Goal: Ask a question: Seek information or help from site administrators or community

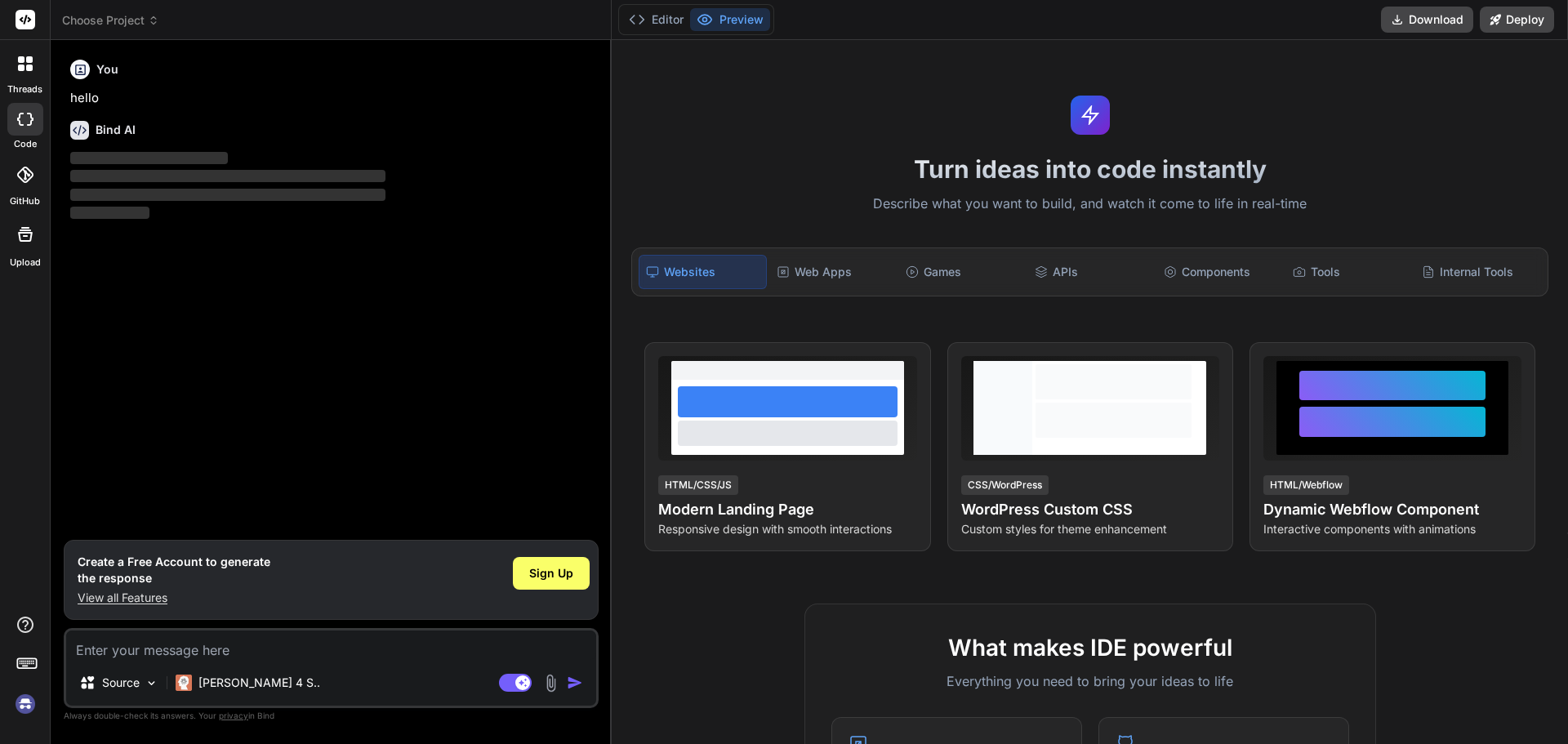
type textarea "x"
click at [119, 655] on textarea at bounding box center [331, 645] width 530 height 30
click at [113, 650] on textarea at bounding box center [331, 645] width 530 height 30
type textarea "w"
type textarea "x"
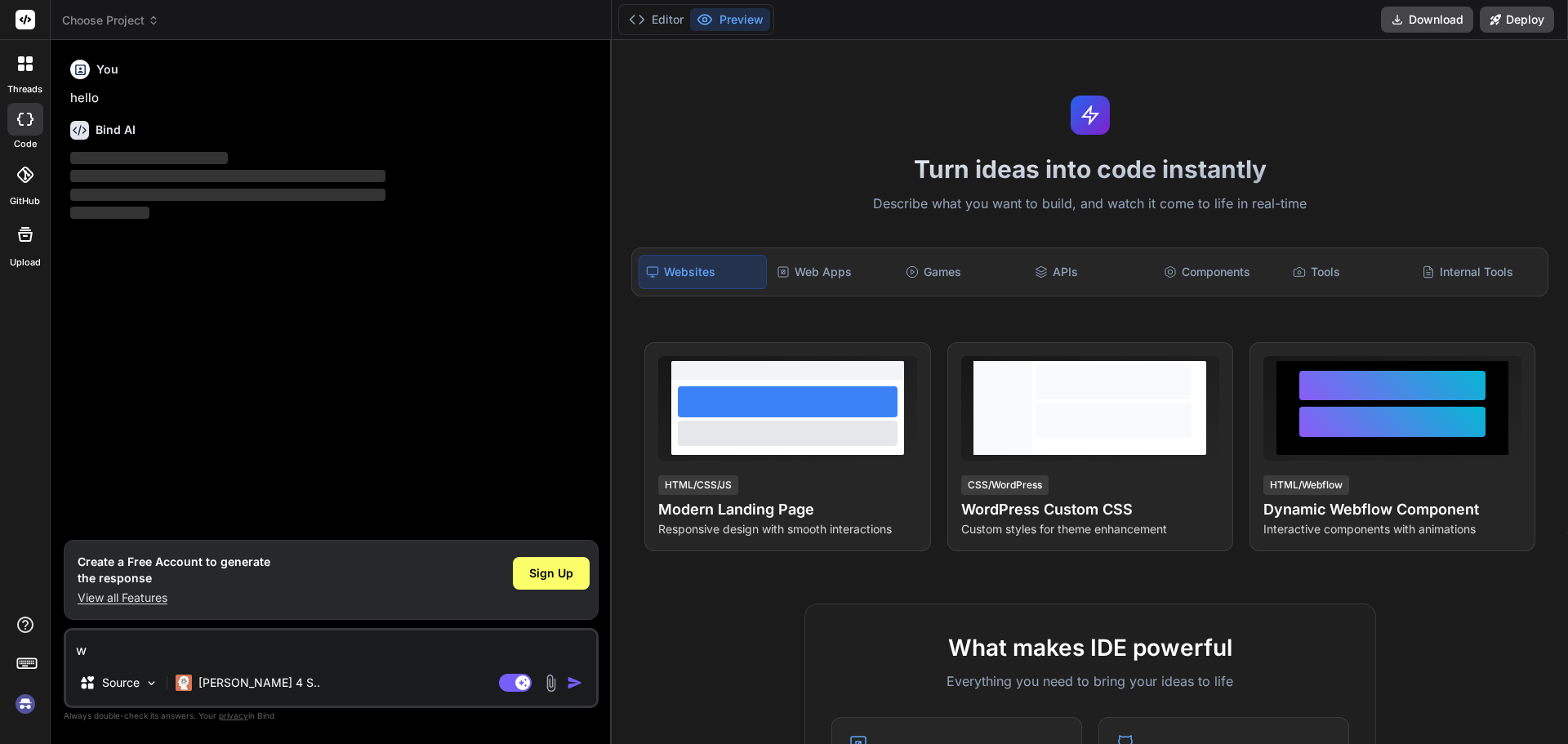
type textarea "wi"
type textarea "x"
type textarea "wit"
type textarea "x"
type textarea "with"
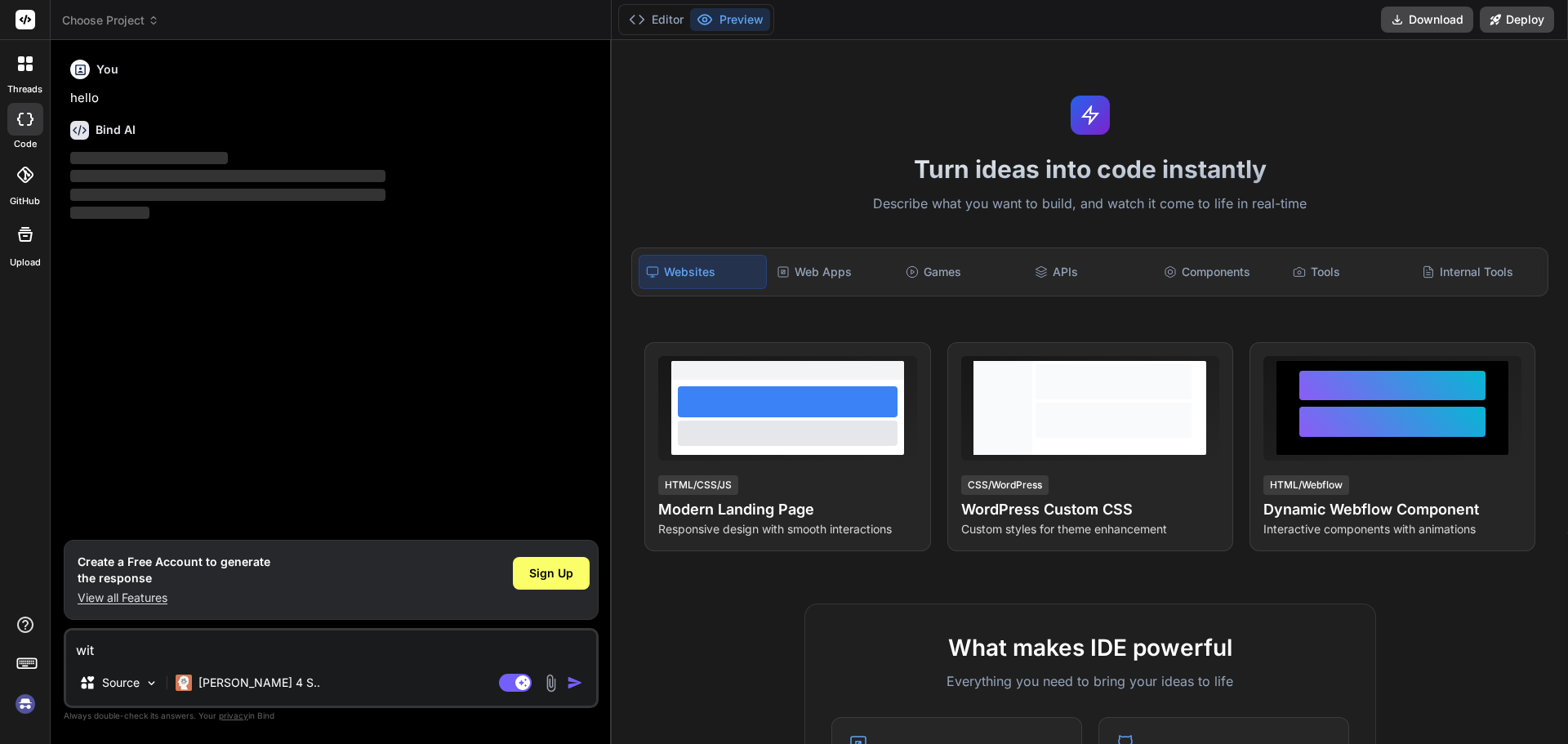
type textarea "x"
type textarea "with"
type textarea "x"
type textarea "with t"
type textarea "x"
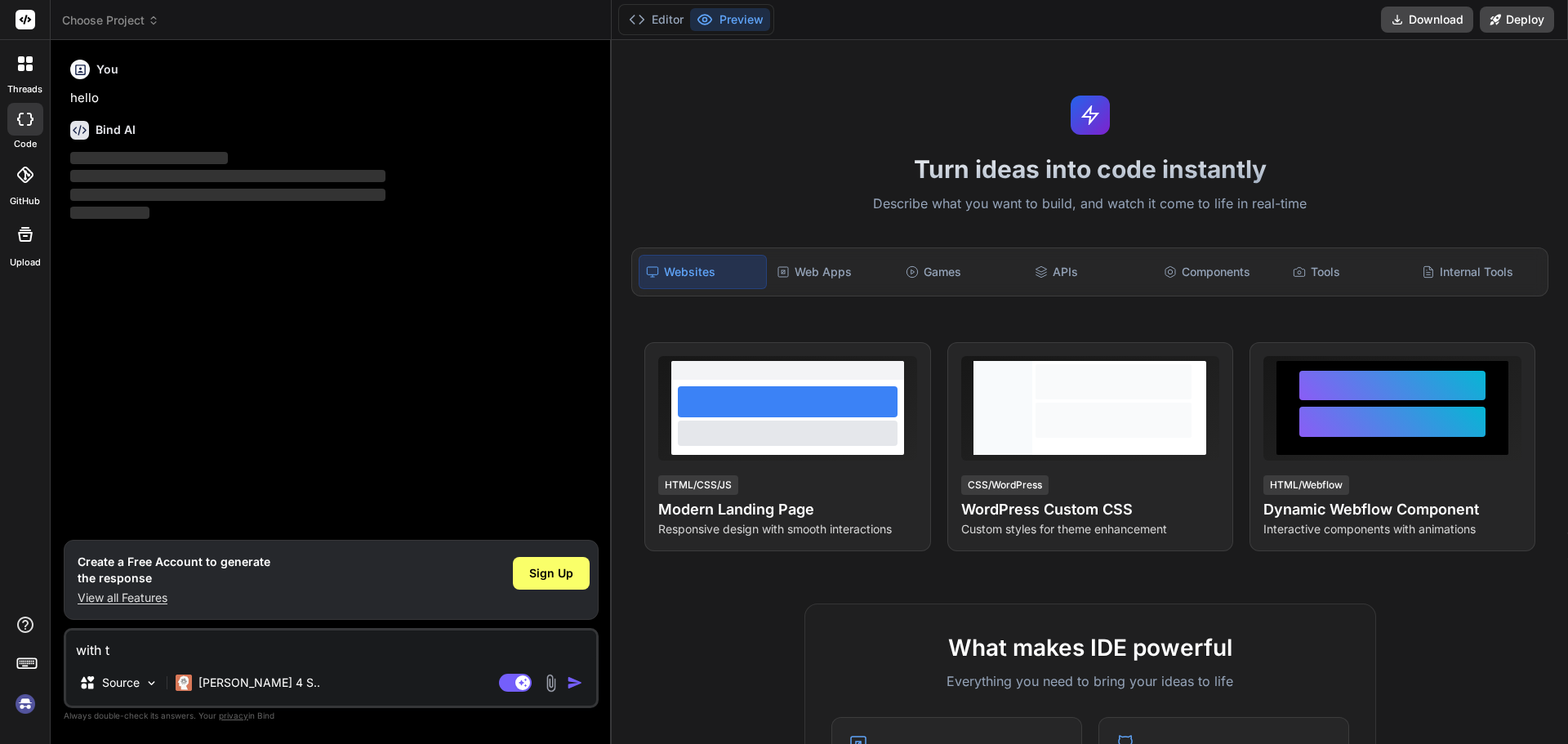
type textarea "with th"
type textarea "x"
type textarea "with the"
type textarea "x"
type textarea "with the"
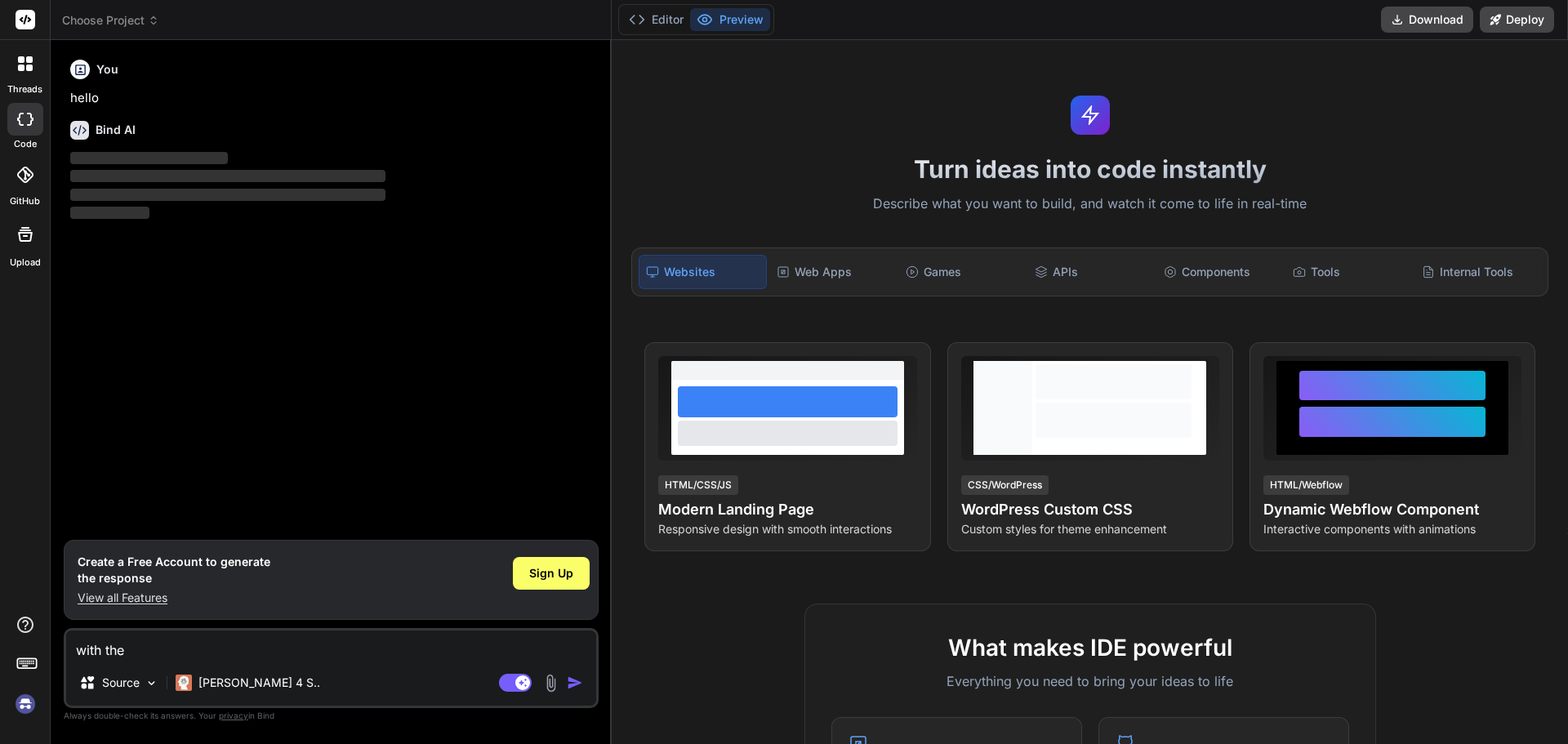
type textarea "x"
type textarea "with the h"
type textarea "x"
type textarea "with the he"
type textarea "x"
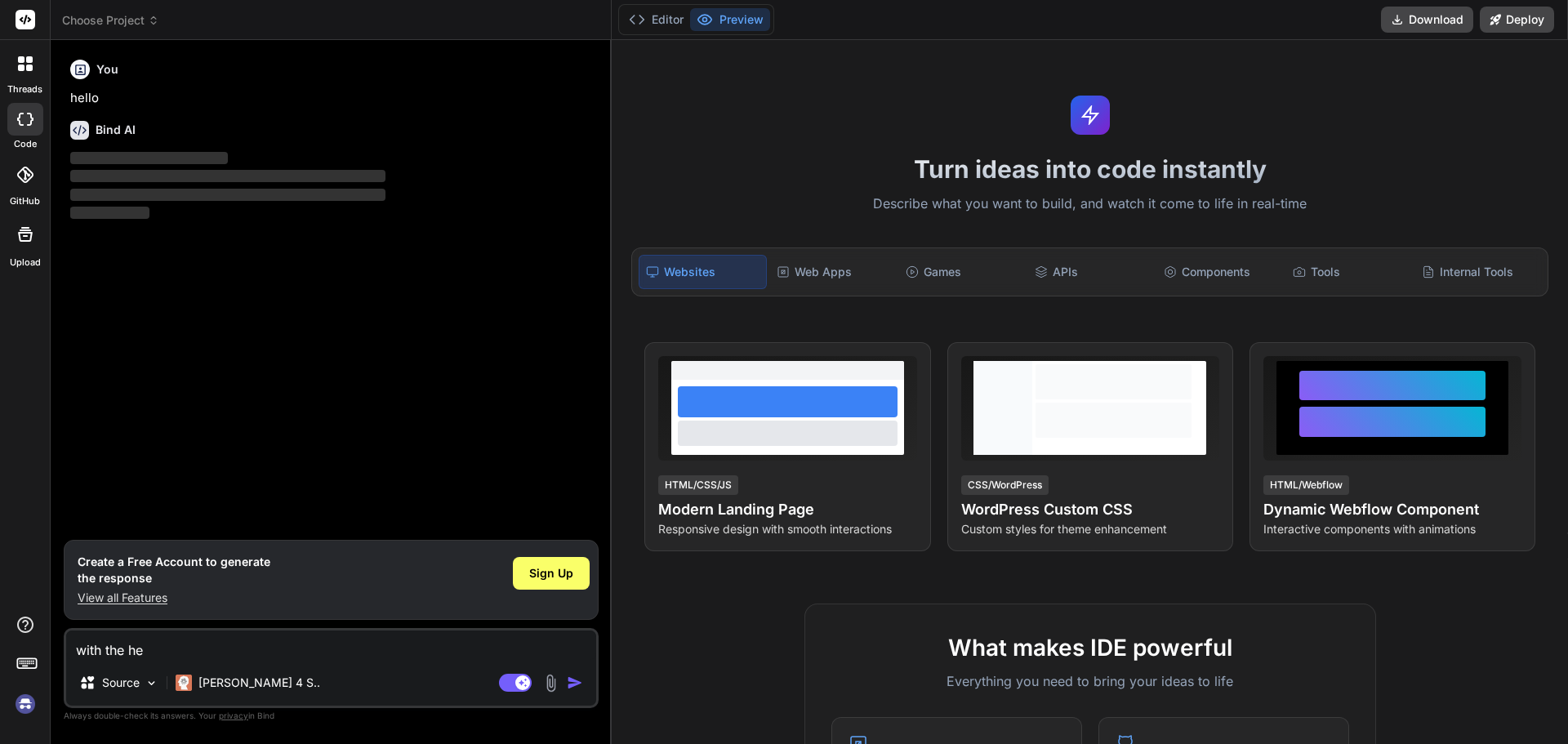
type textarea "with the hel"
type textarea "x"
type textarea "with the hell"
type textarea "x"
type textarea "with the hellp"
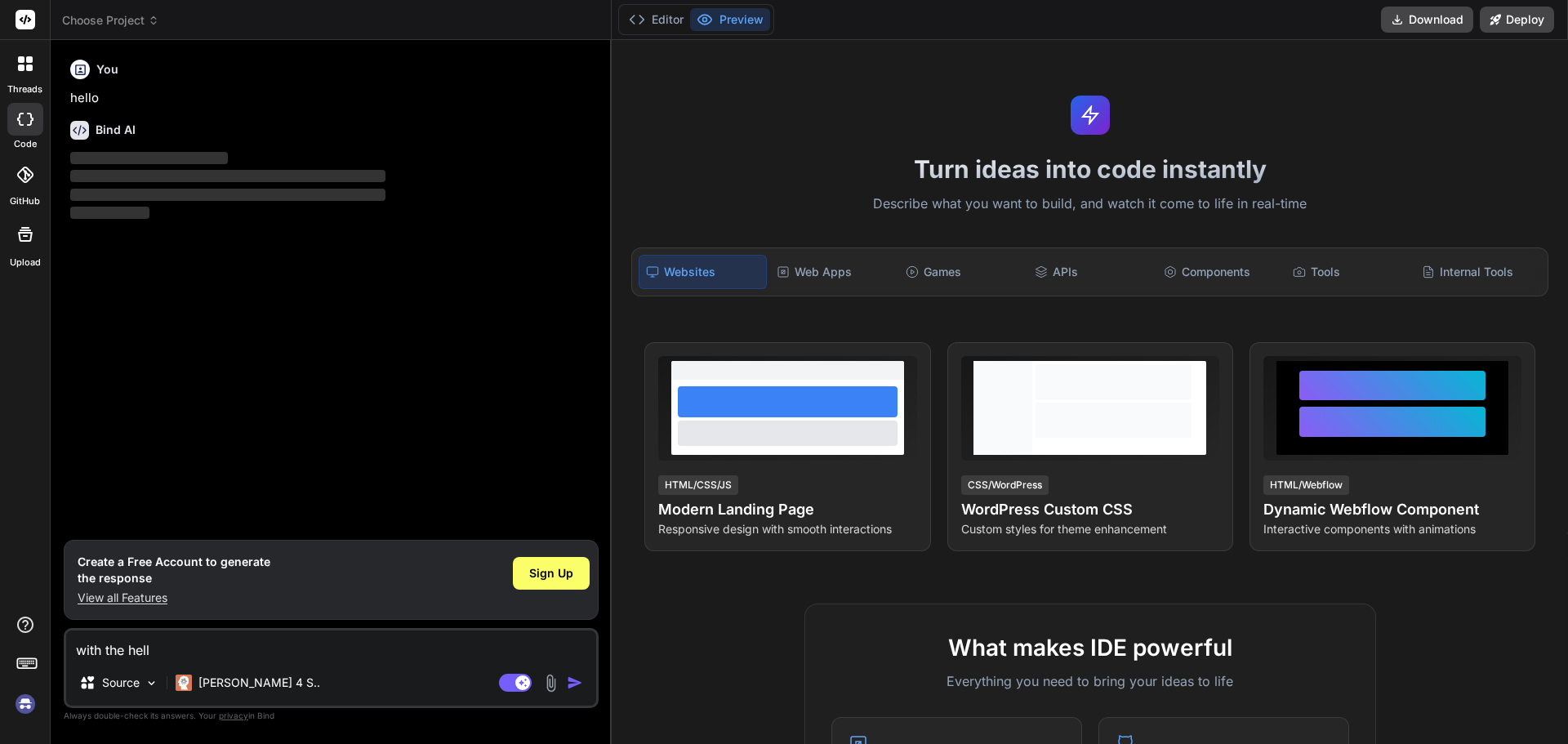
type textarea "x"
type textarea "with the hellp"
type textarea "x"
type textarea "with the hellp"
type textarea "x"
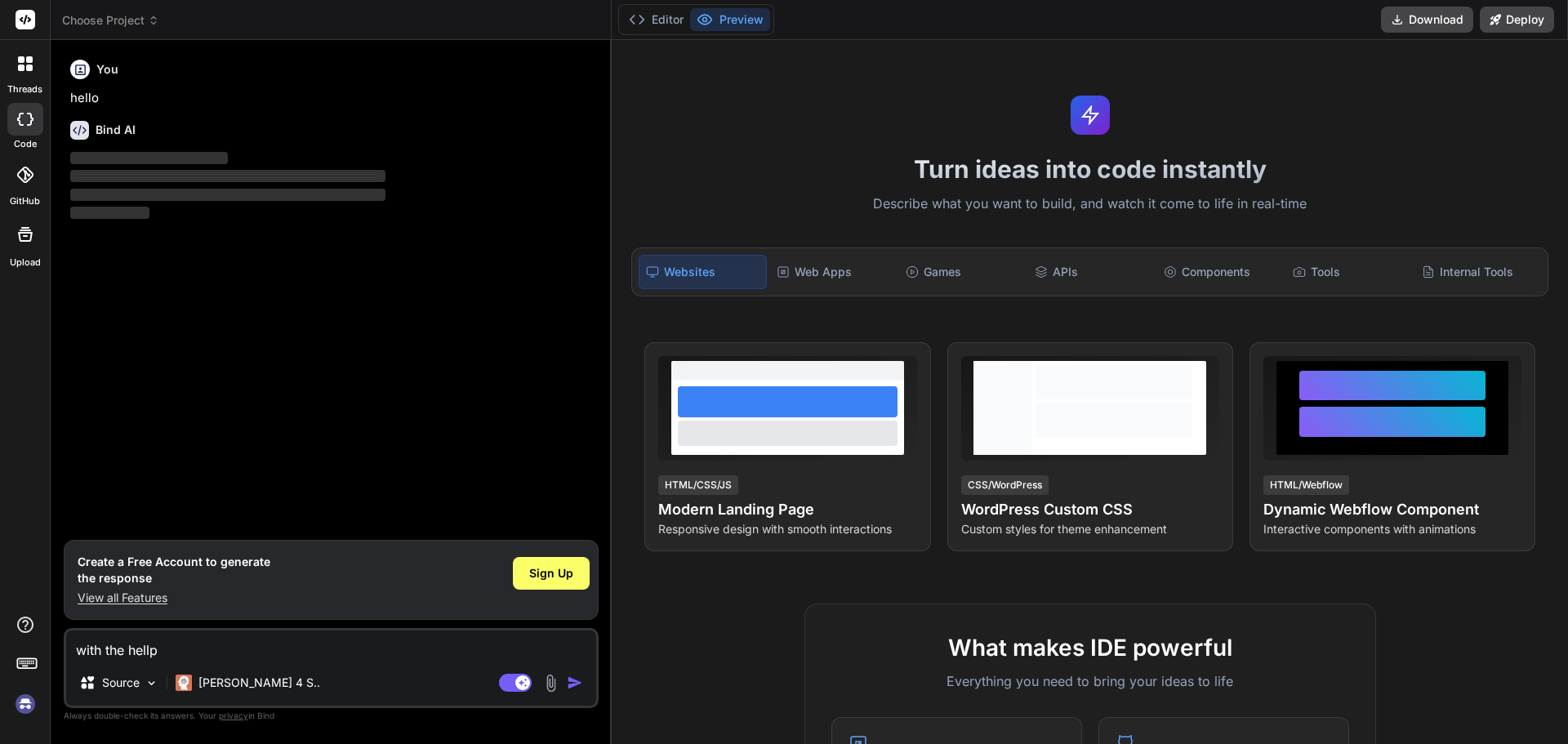
type textarea "with the hell"
type textarea "x"
type textarea "with the hel"
type textarea "x"
type textarea "with the help"
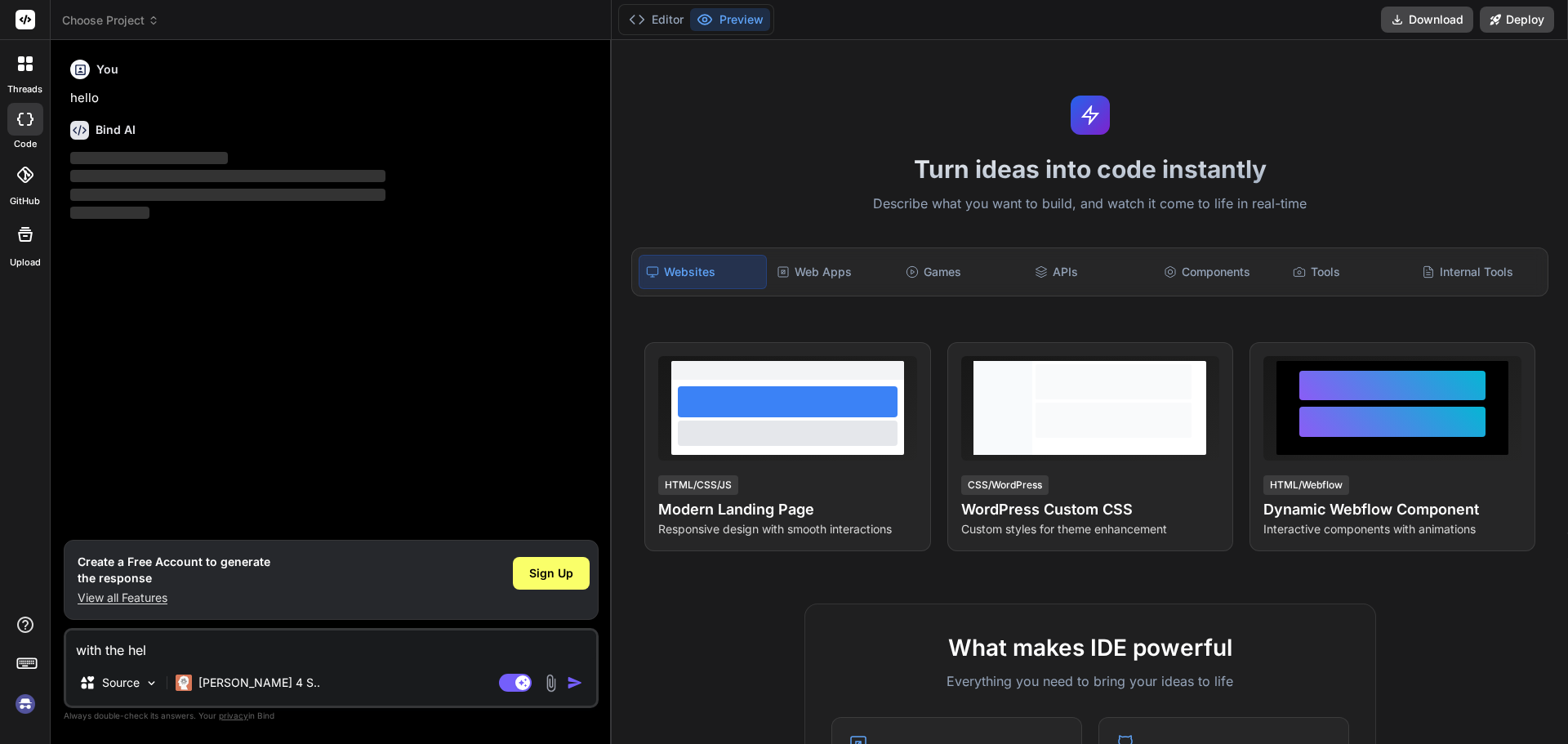
type textarea "x"
type textarea "with the help"
type textarea "x"
type textarea "with the help o"
type textarea "x"
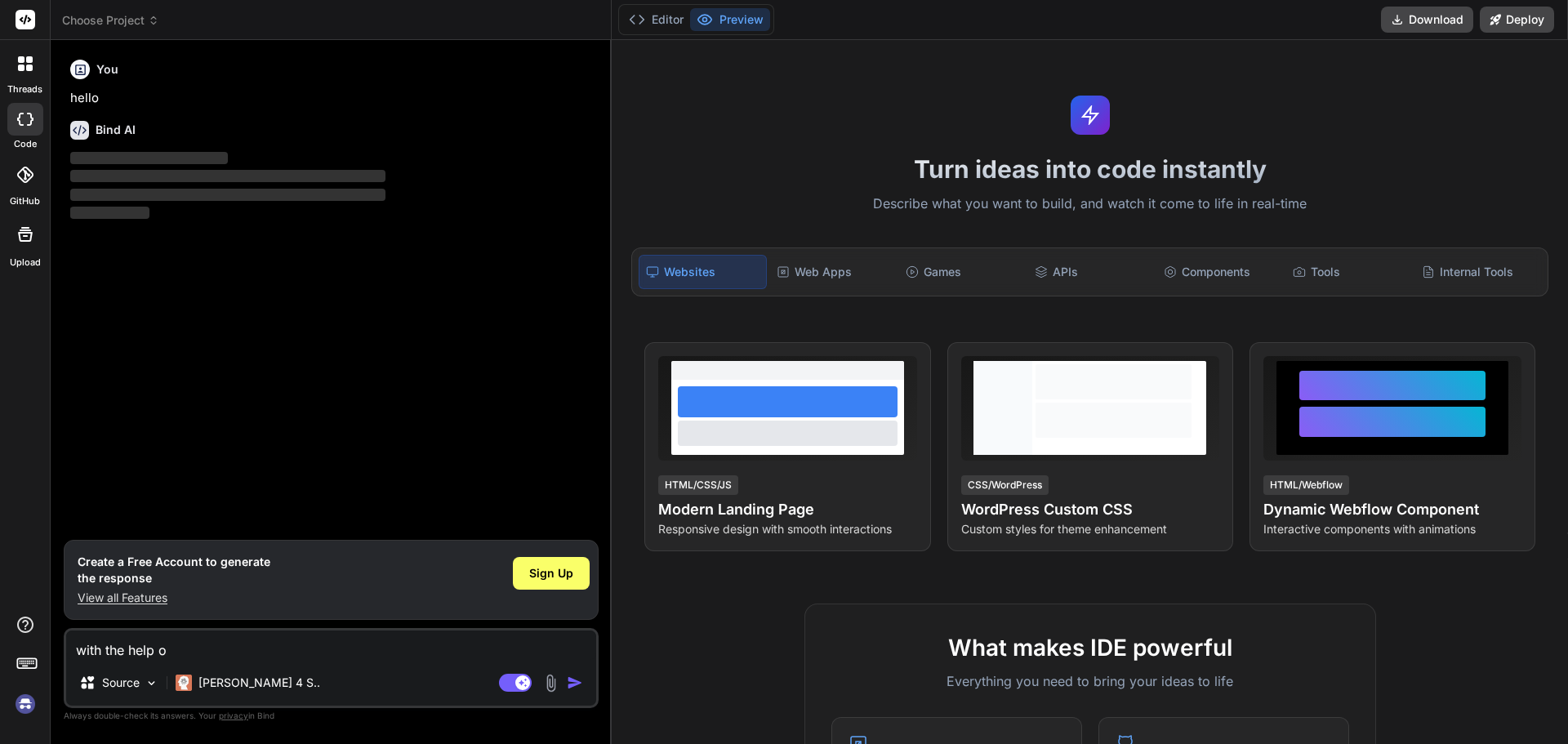
type textarea "with the help of"
type textarea "x"
type textarea "with the help of"
type textarea "x"
type textarea "with the help of b"
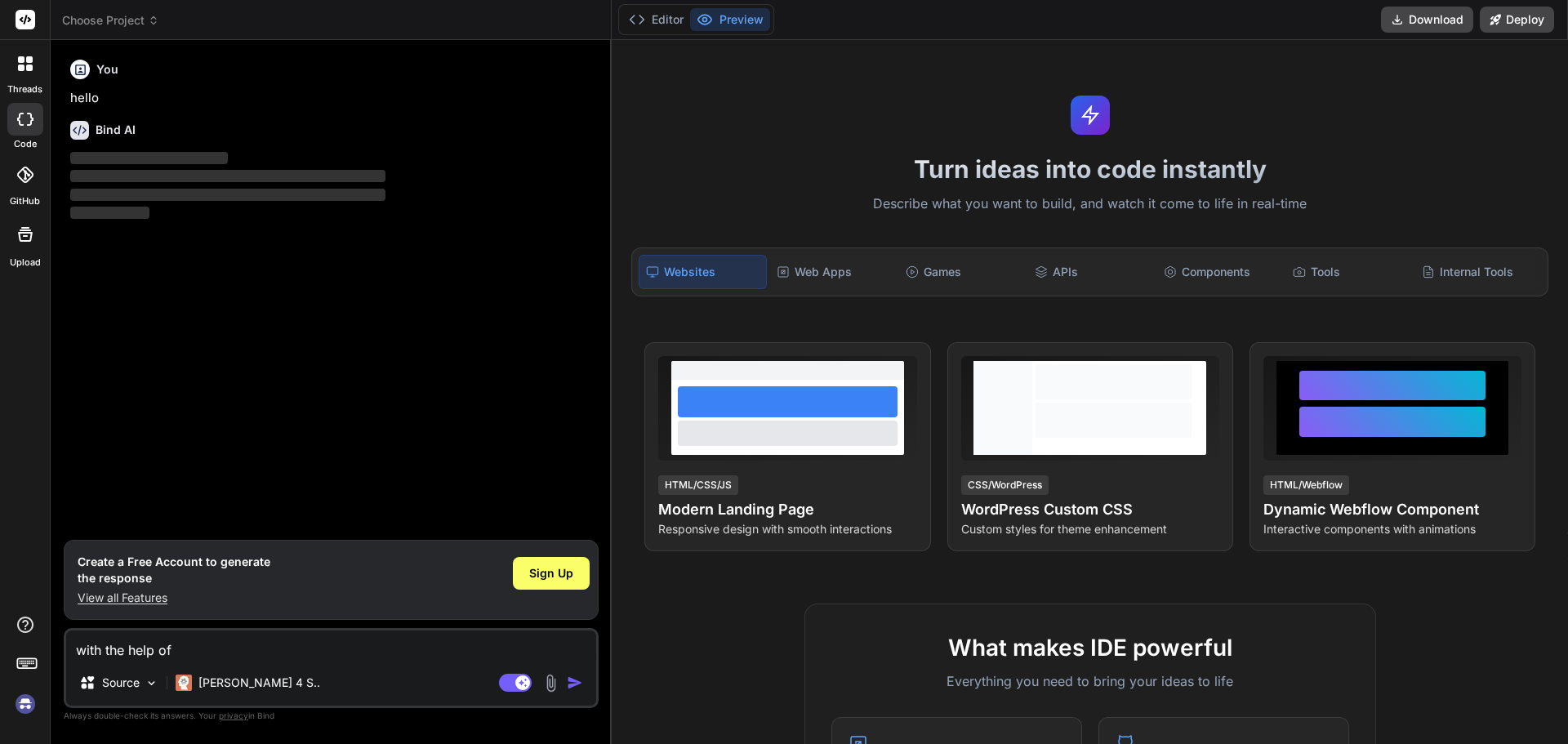
type textarea "x"
type textarea "with the help of [PERSON_NAME]"
type textarea "x"
type textarea "with the help of boo"
type textarea "x"
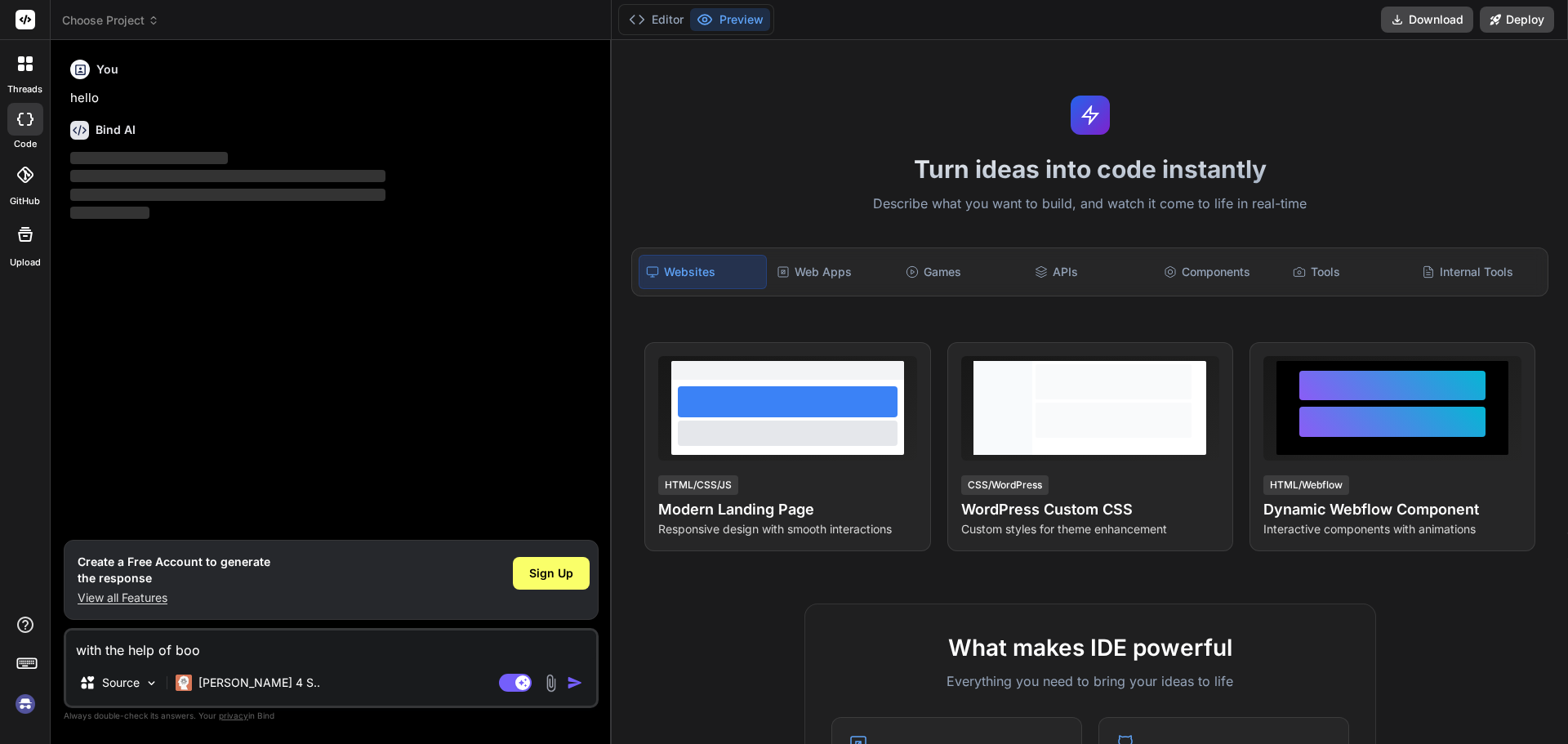
type textarea "with the help of boot"
type textarea "x"
type textarea "with the help of boots"
type textarea "x"
type textarea "with the help of bootst"
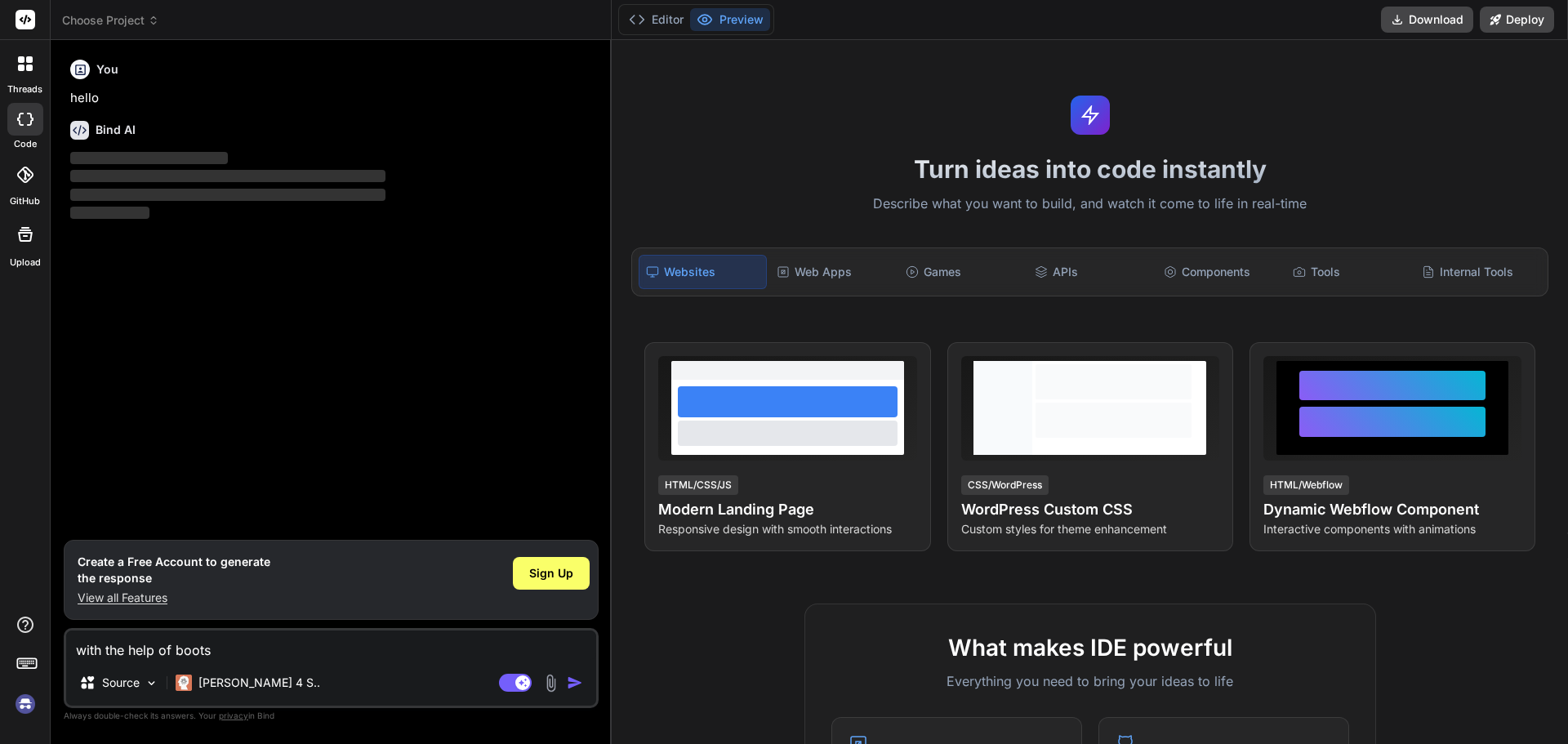
type textarea "x"
type textarea "with the help of bootstr"
type textarea "x"
type textarea "with the help of bootstra"
type textarea "x"
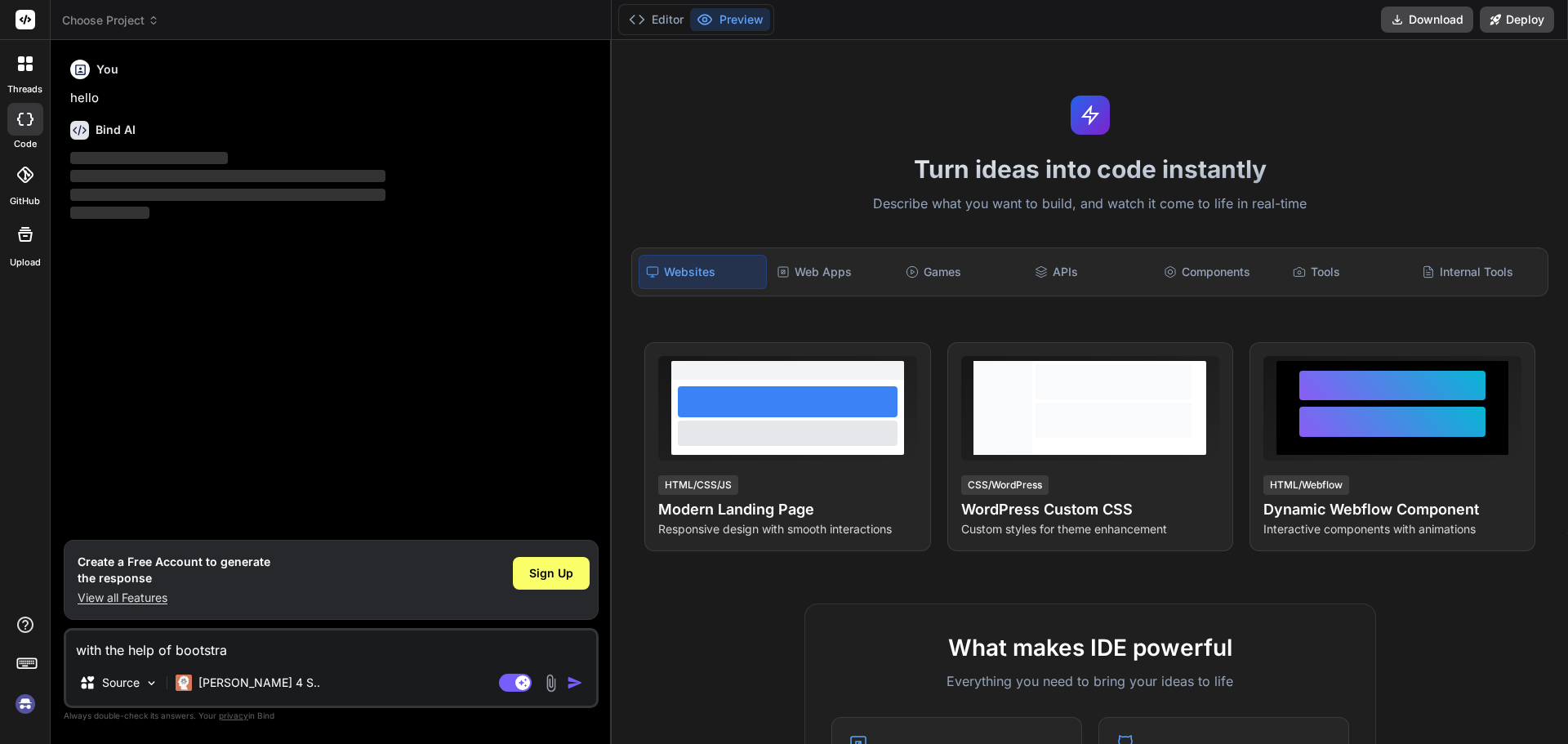
type textarea "with the help of bootstrap"
type textarea "x"
type textarea "with the help of bootstrap"
type textarea "x"
type textarea "with the help of bootstrap 5"
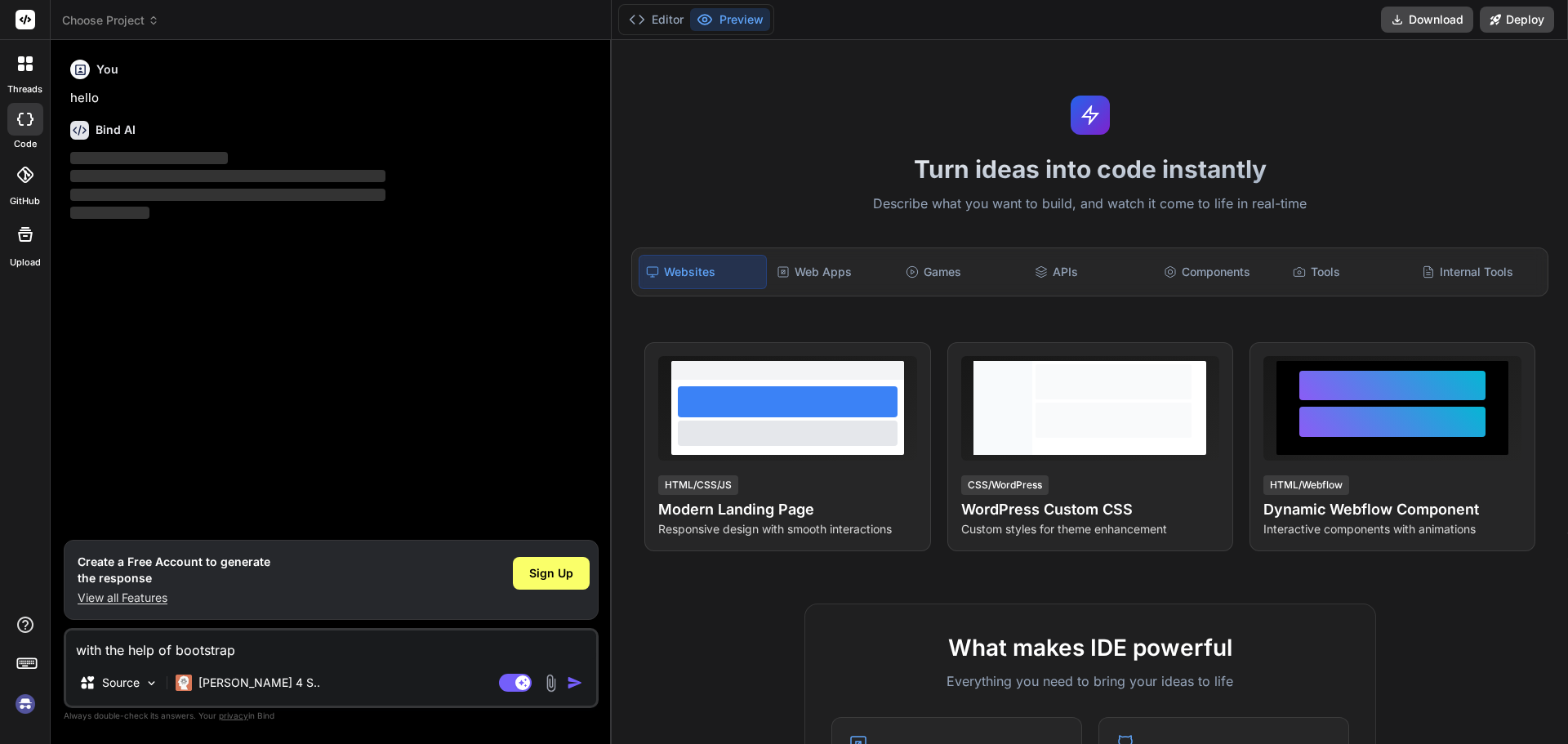
type textarea "x"
type textarea "with the help of bootstrap 5"
type textarea "x"
type textarea "with the help of bootstrap 5 c"
type textarea "x"
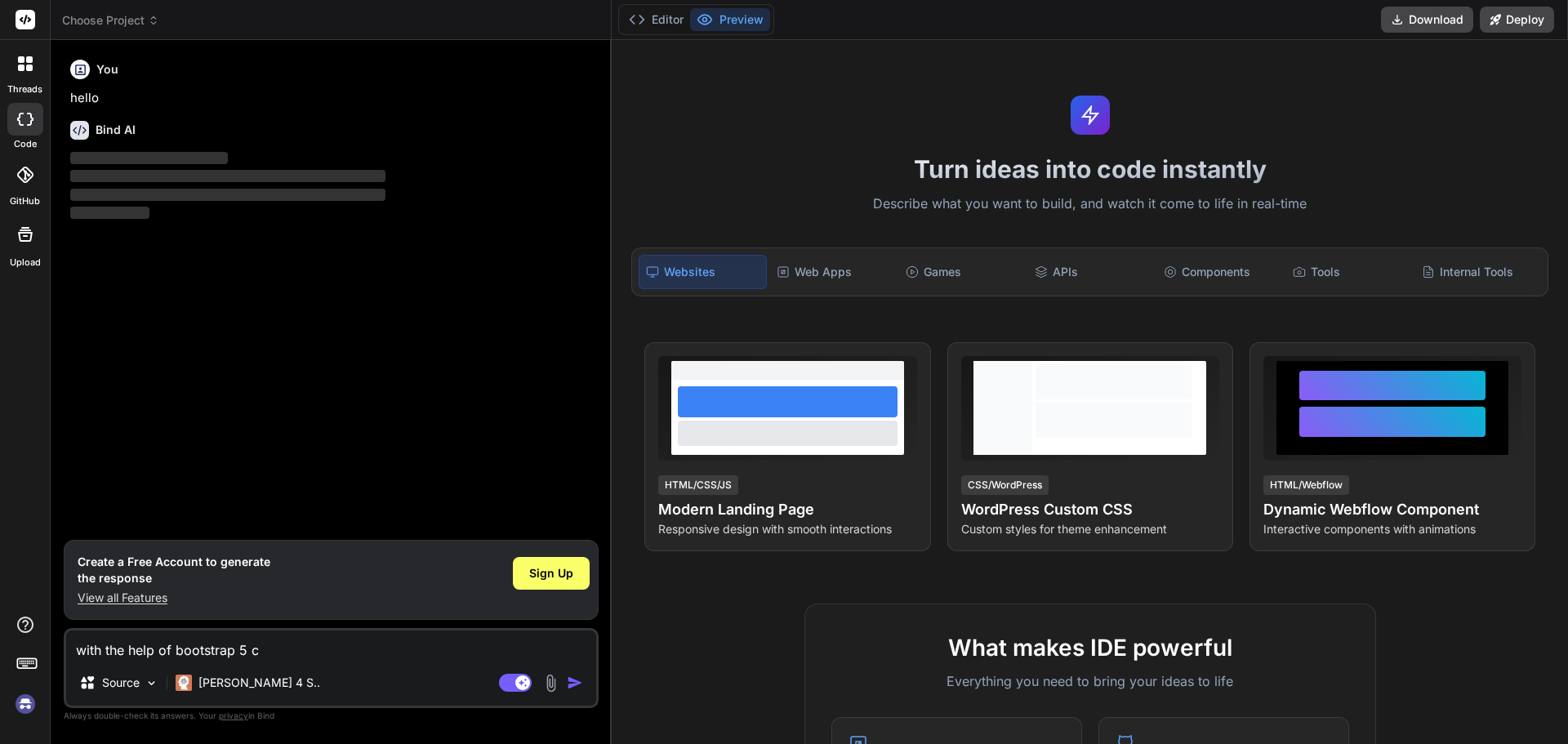
type textarea "with the help of bootstrap 5 cr"
type textarea "x"
type textarea "with the help of bootstrap 5 cre"
type textarea "x"
type textarea "with the help of bootstrap 5 crea"
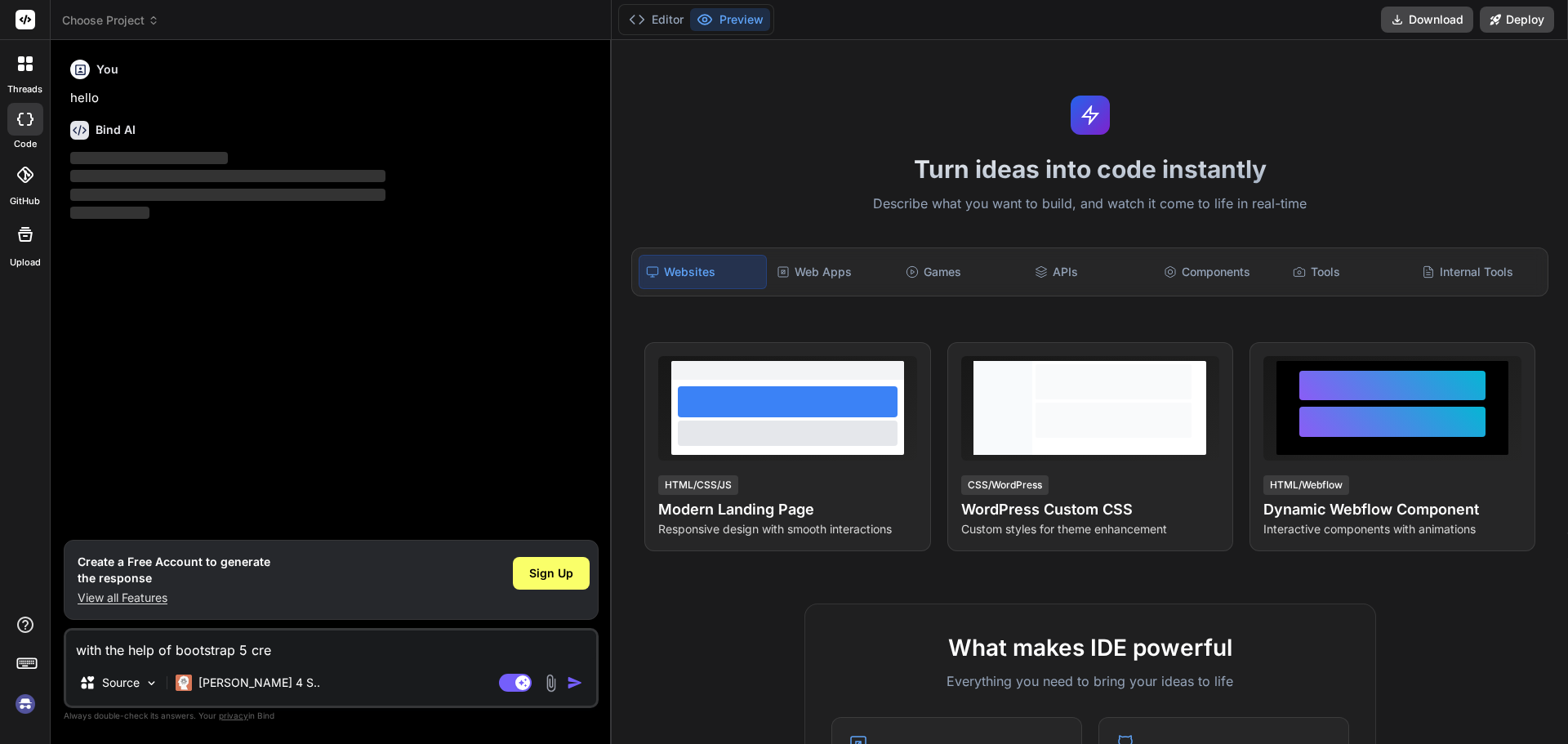
type textarea "x"
type textarea "with the help of bootstrap 5 creat"
type textarea "x"
type textarea "with the help of bootstrap 5 create"
type textarea "x"
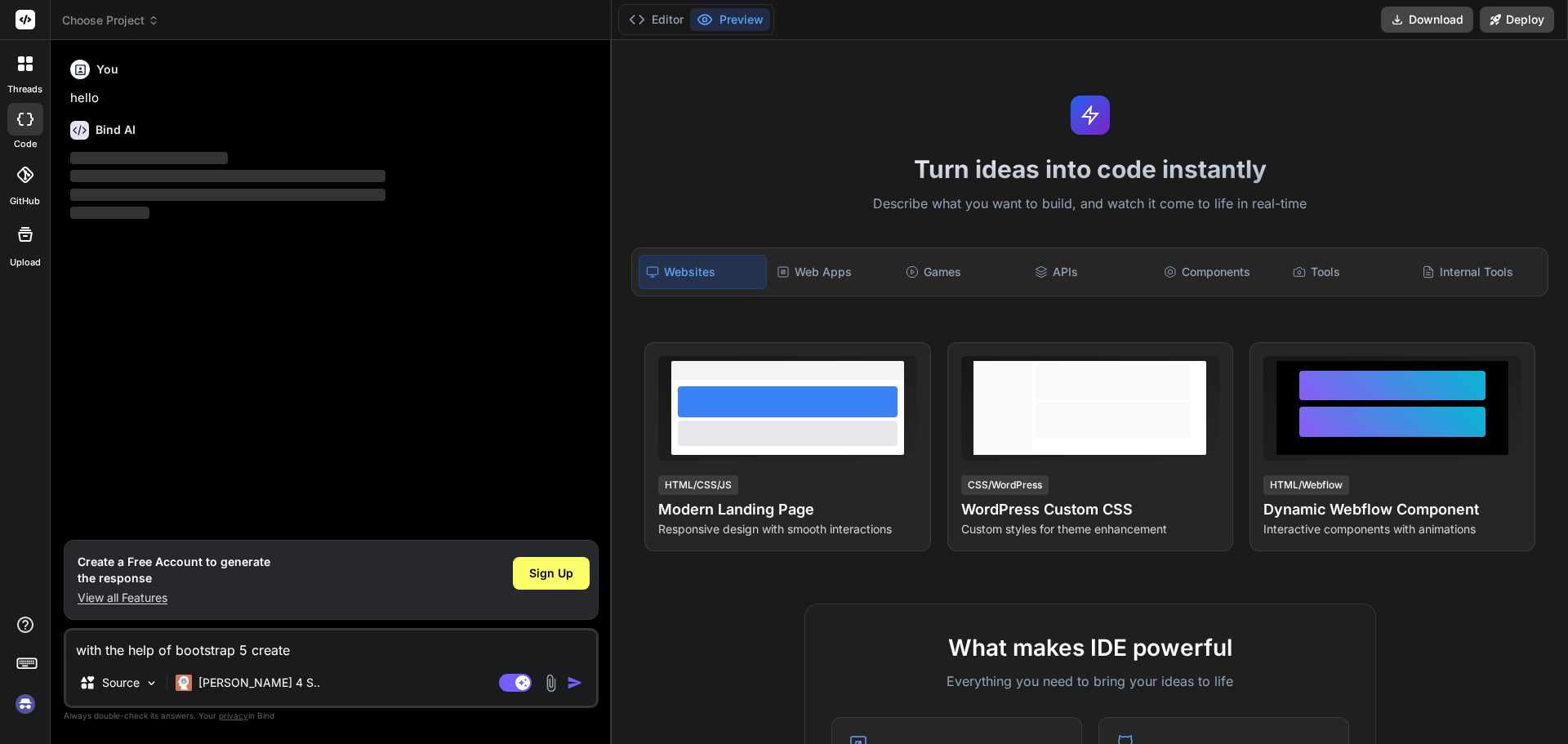
type textarea "with the help of bootstrap 5 create"
type textarea "x"
type textarea "with the help of bootstrap 5 create a"
type textarea "x"
type textarea "with the help of bootstrap 5 create a"
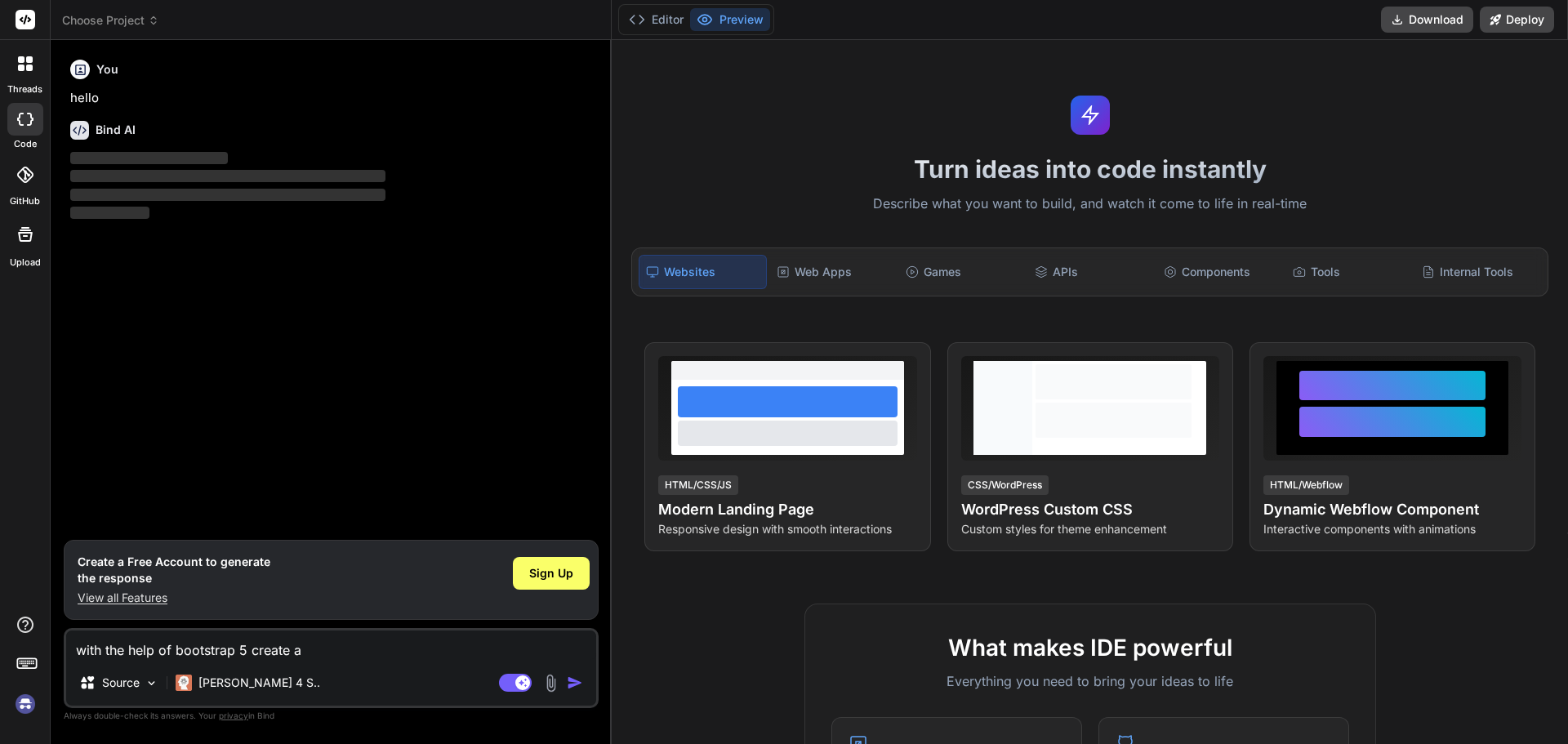
type textarea "x"
type textarea "with the help of bootstrap 5 create a l"
type textarea "x"
type textarea "with the help of bootstrap 5 create a la"
type textarea "x"
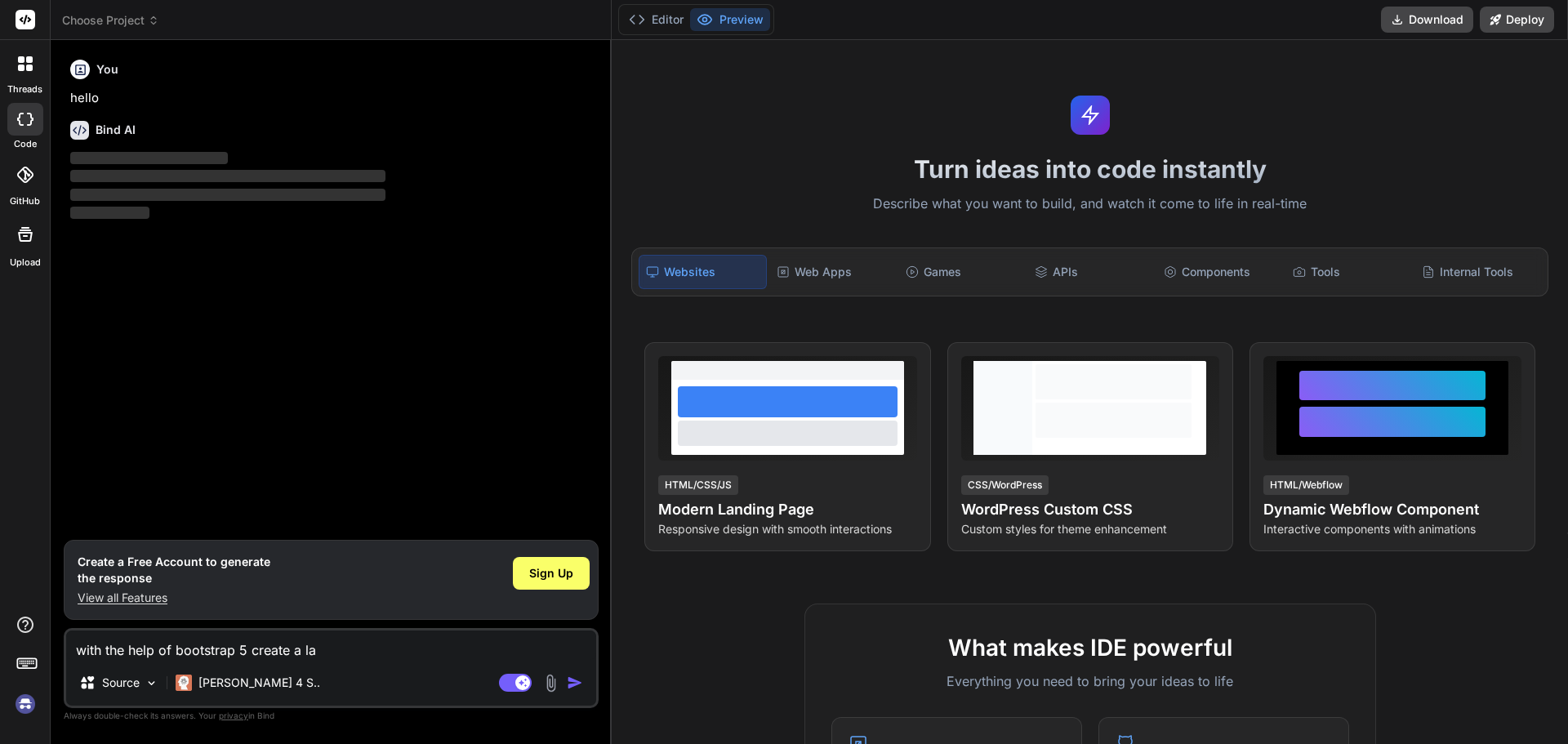
type textarea "with the help of bootstrap 5 create a lan"
type textarea "x"
type textarea "with the help of bootstrap 5 create a land"
type textarea "x"
type textarea "with the help of bootstrap 5 create a [PERSON_NAME]"
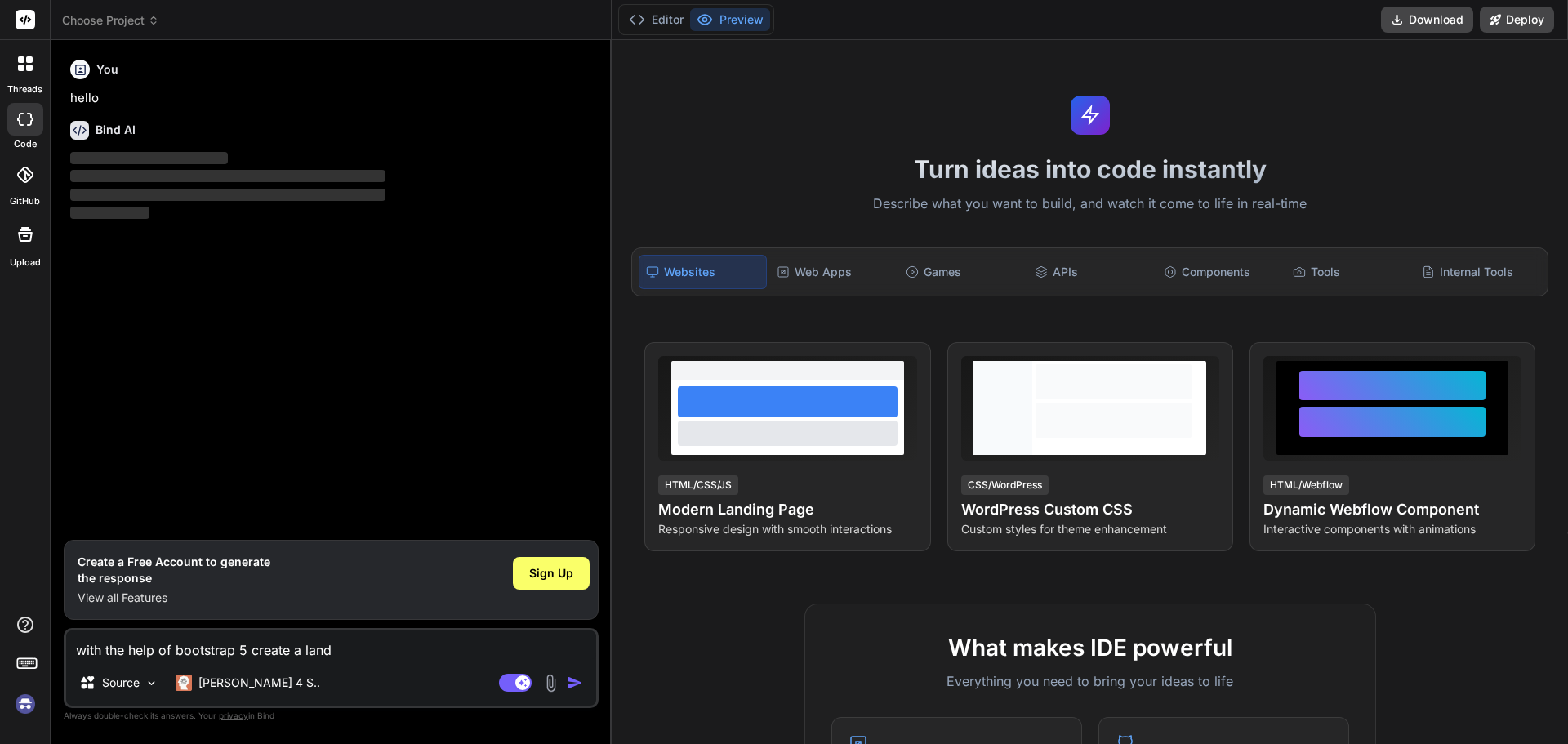
type textarea "x"
type textarea "with the help of bootstrap 5 create a [PERSON_NAME]"
type textarea "x"
type textarea "with the help of bootstrap 5 create a landing"
type textarea "x"
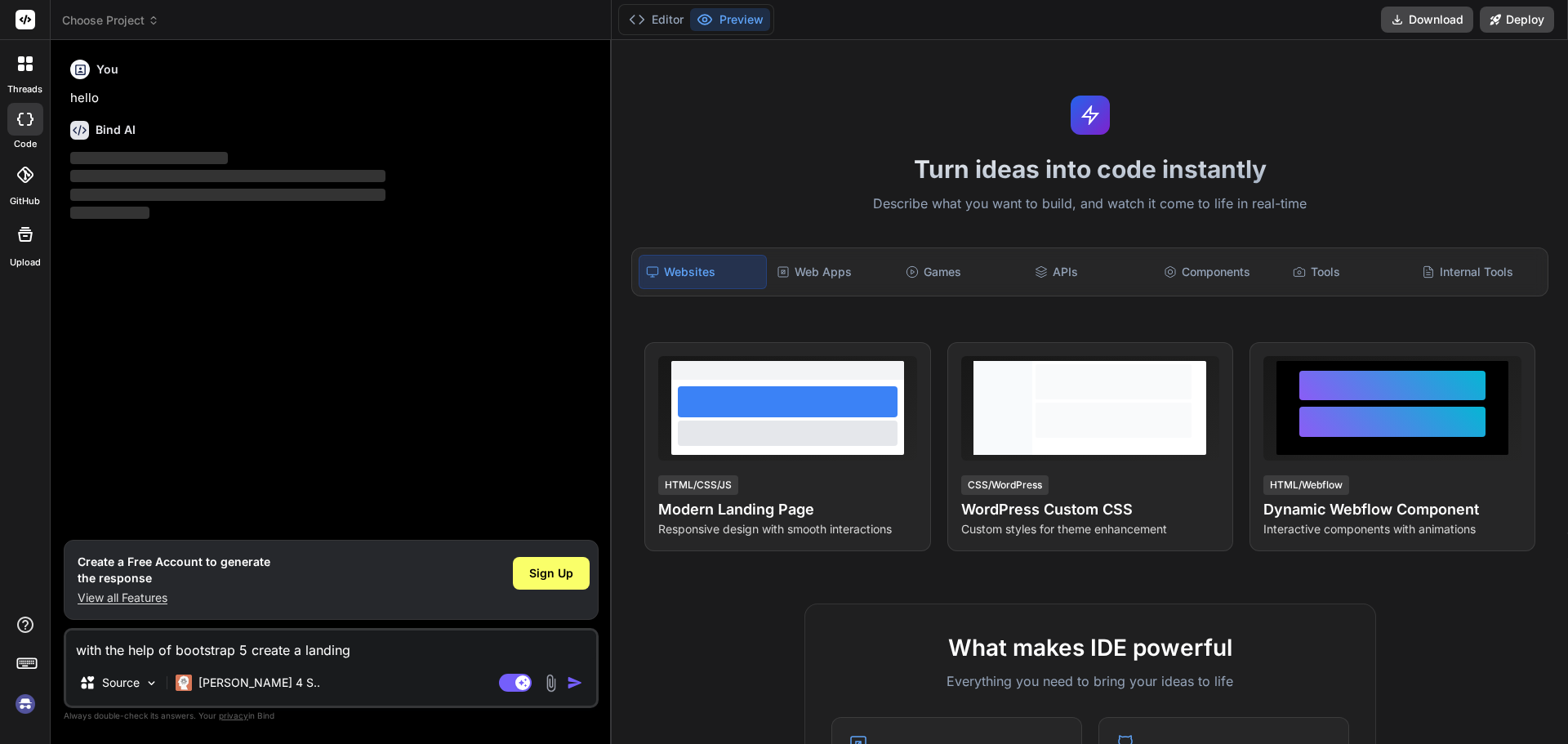
type textarea "with the help of bootstrap 5 create a landing"
type textarea "x"
type textarea "with the help of bootstrap 5 create a landing p"
type textarea "x"
type textarea "with the help of bootstrap 5 create a landing pa"
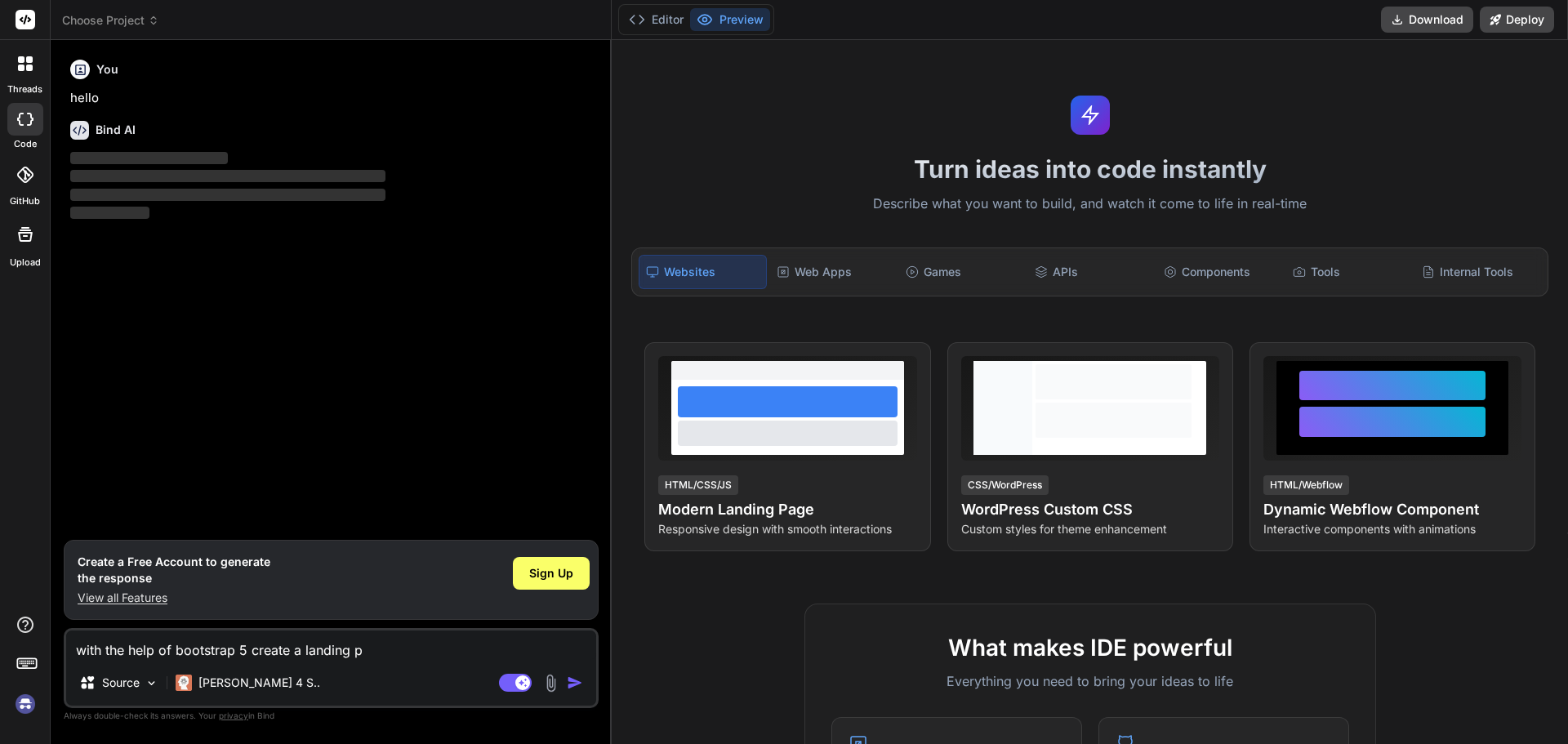
type textarea "x"
type textarea "with the help of bootstrap 5 create a landing pah"
type textarea "x"
type textarea "with the help of bootstrap 5 create a landing pa"
type textarea "x"
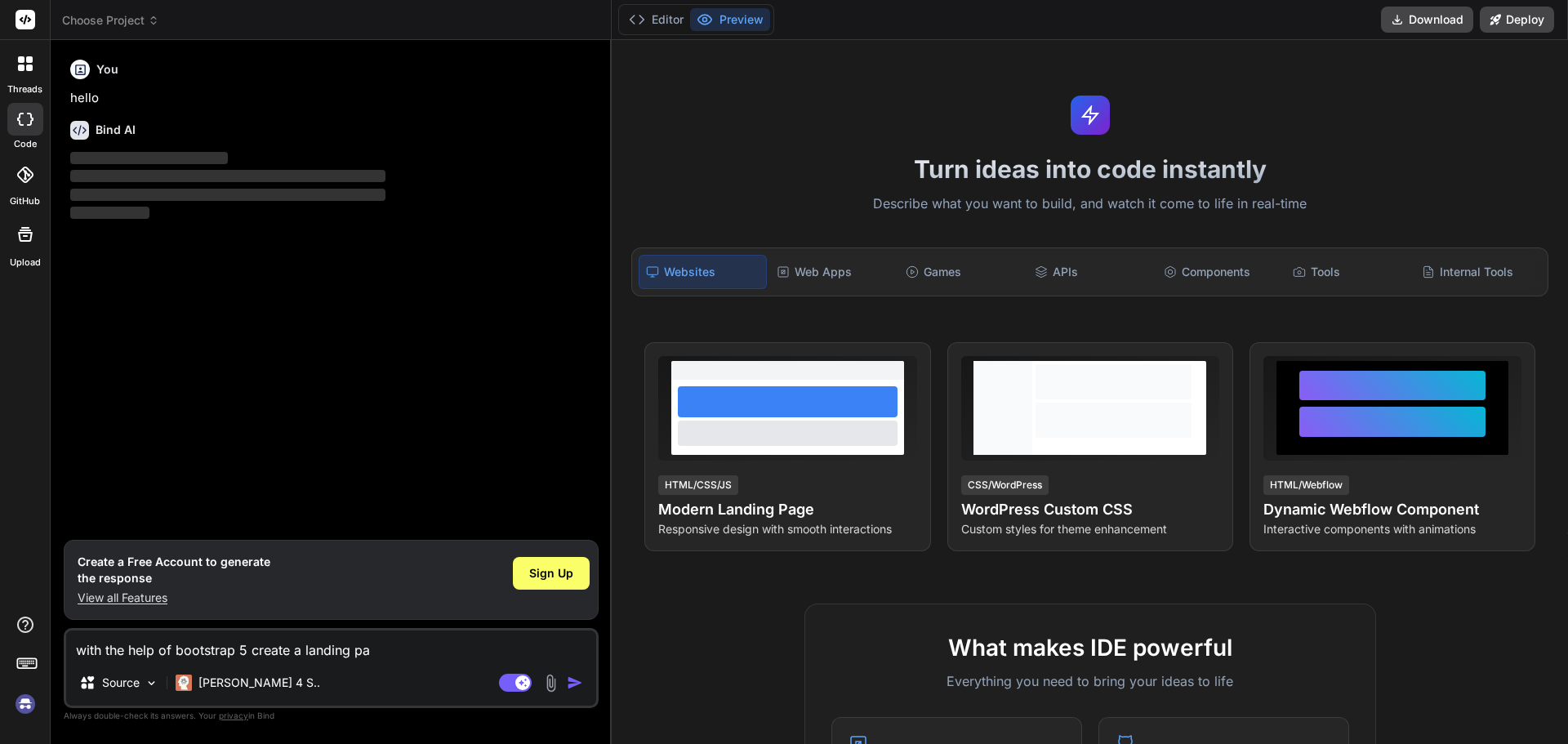
type textarea "with the help of bootstrap 5 create a landing pag"
type textarea "x"
type textarea "with the help of bootstrap 5 create a landing page"
type textarea "x"
type textarea "with the help of bootstrap 5 create a landing page"
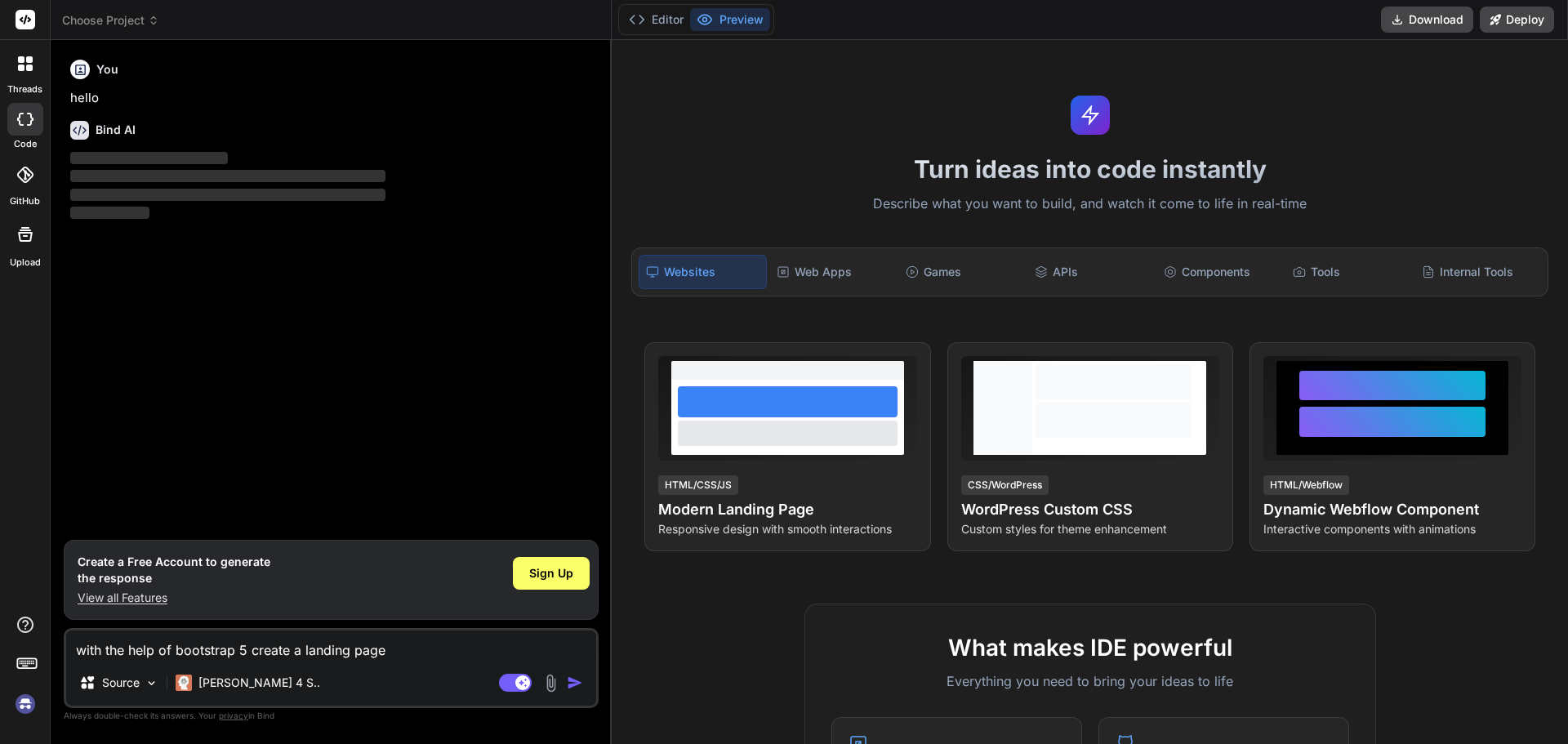
type textarea "x"
type textarea "with the help of bootstrap 5 create a landing page w"
type textarea "x"
type textarea "with the help of bootstrap 5 create a landing page wi"
type textarea "x"
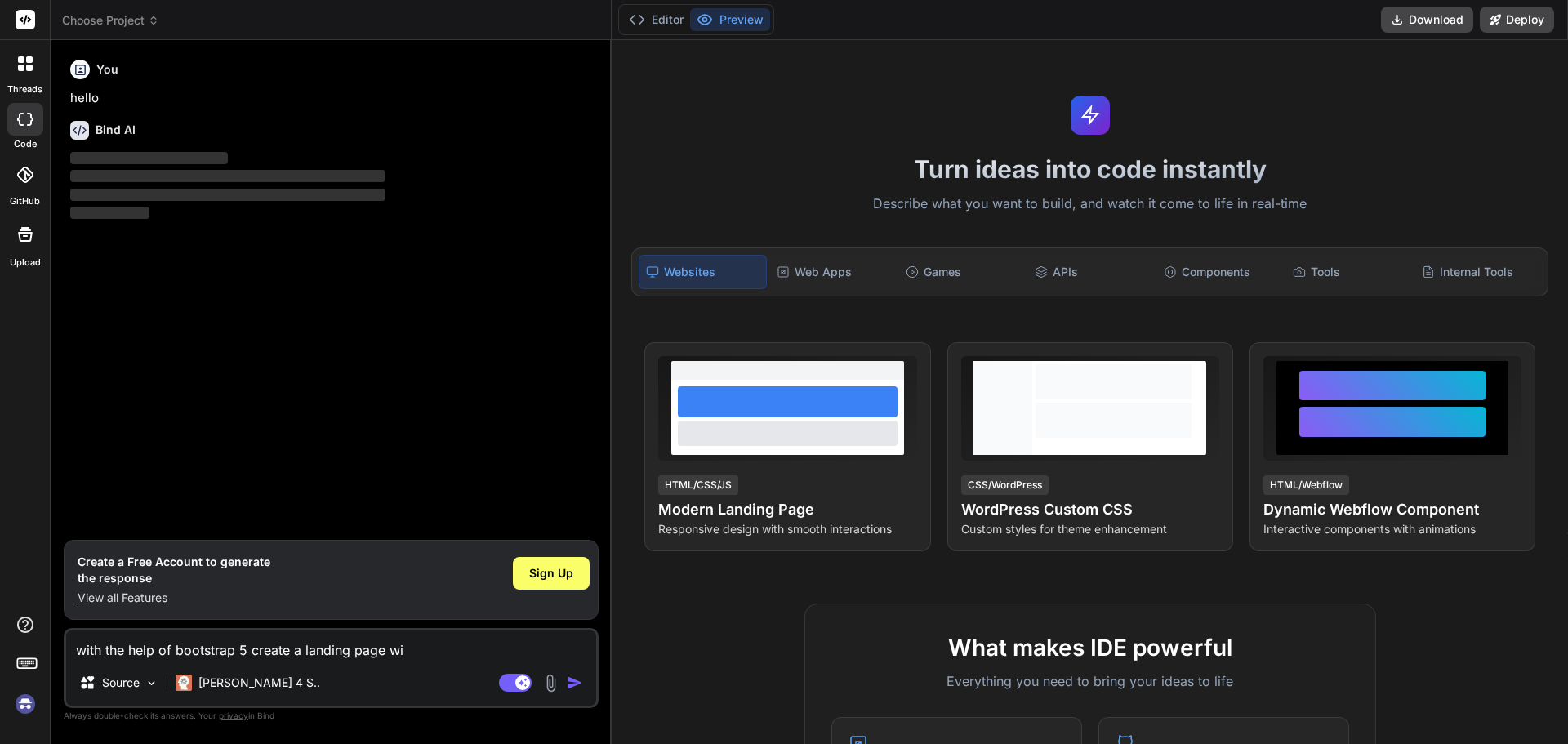
type textarea "with the help of bootstrap 5 create a landing page wit"
type textarea "x"
type textarea "with the help of bootstrap 5 create a landing page with"
type textarea "x"
type textarea "with the help of bootstrap 5 create a landing page with"
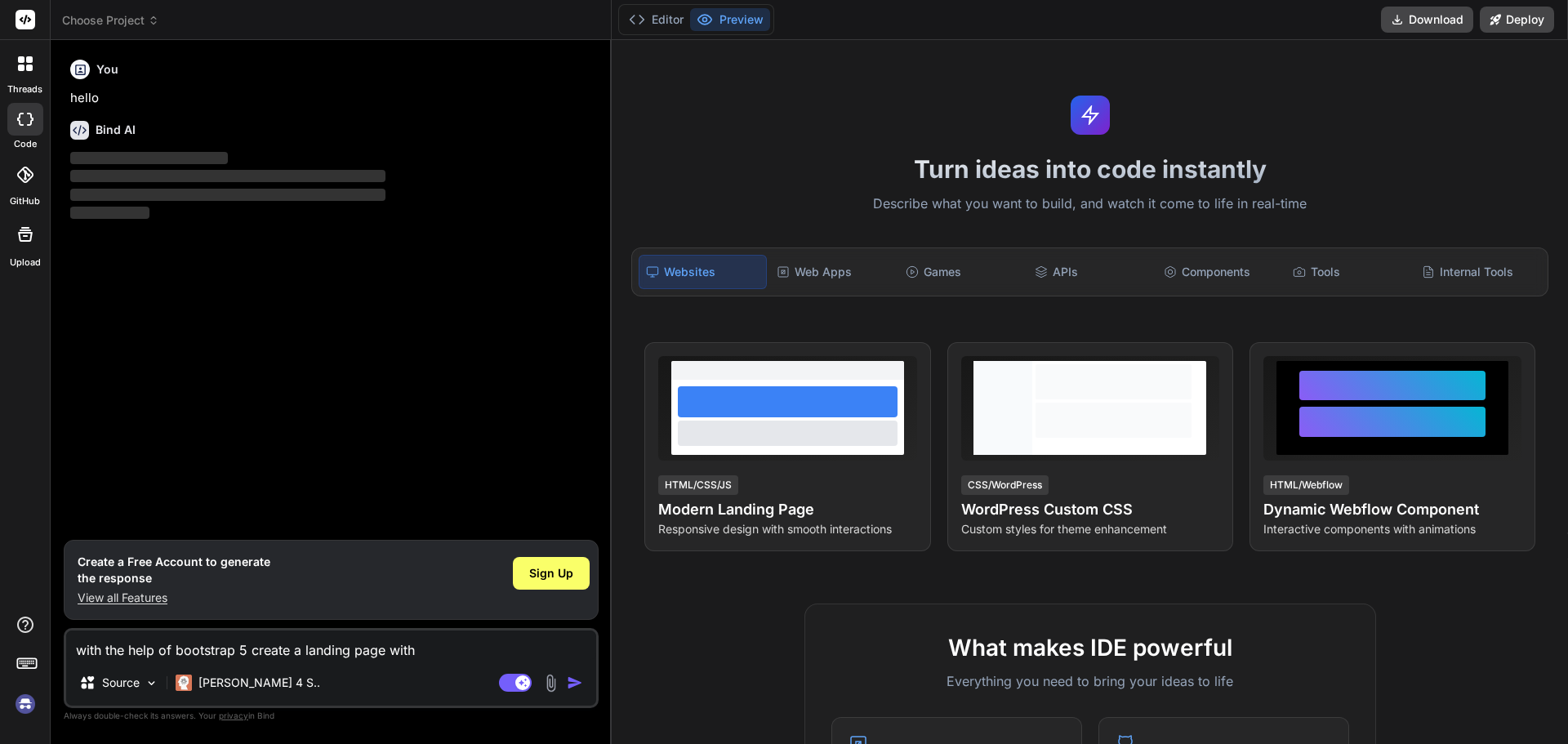
type textarea "x"
type textarea "with the help of bootstrap 5 create a landing page with d"
type textarea "x"
type textarea "with the help of bootstrap 5 create a landing page with di"
type textarea "x"
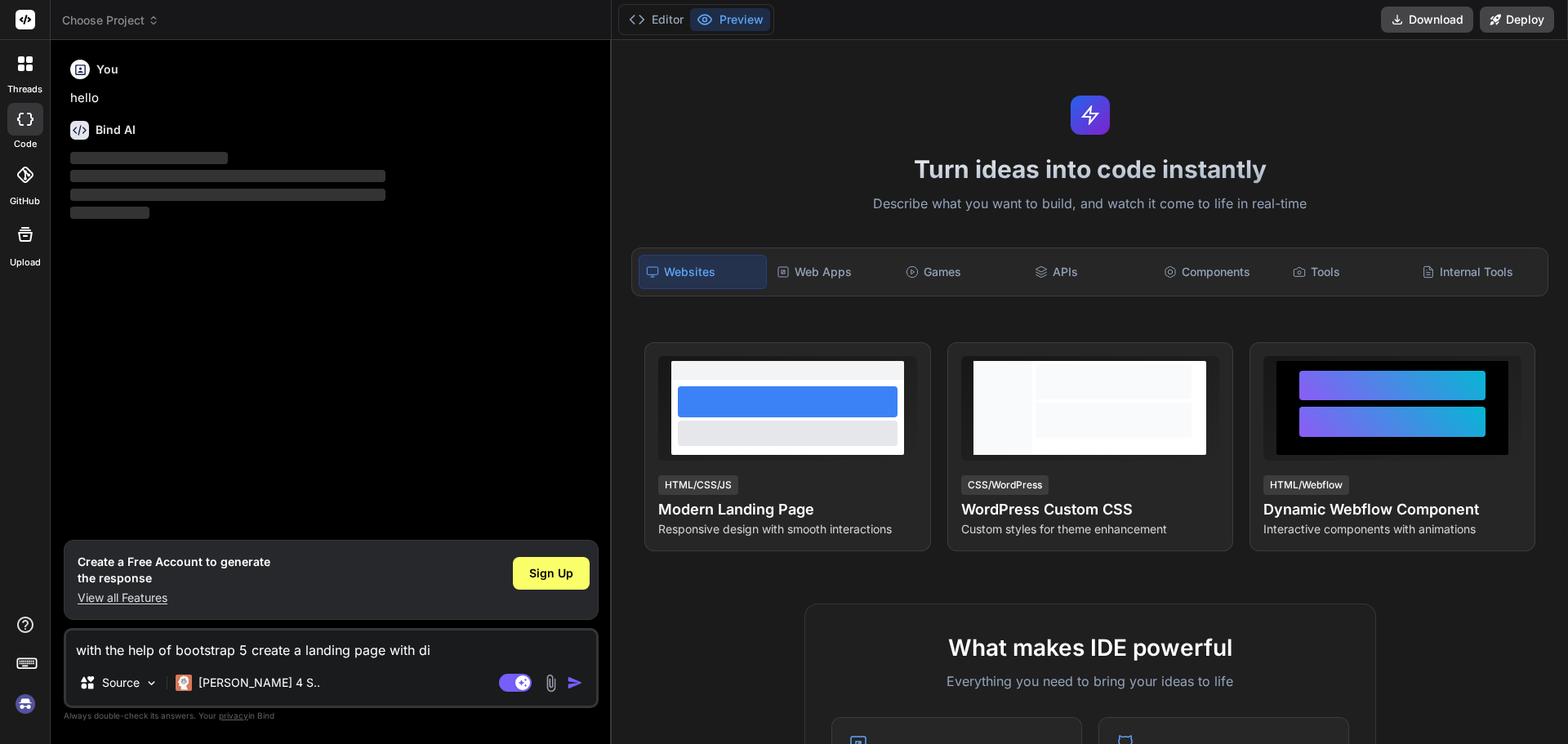
type textarea "with the help of bootstrap 5 create a landing page with dif"
type textarea "x"
type textarea "with the help of bootstrap 5 create a landing page with diff"
type textarea "x"
type textarea "with the help of bootstrap 5 create a landing page with diffe"
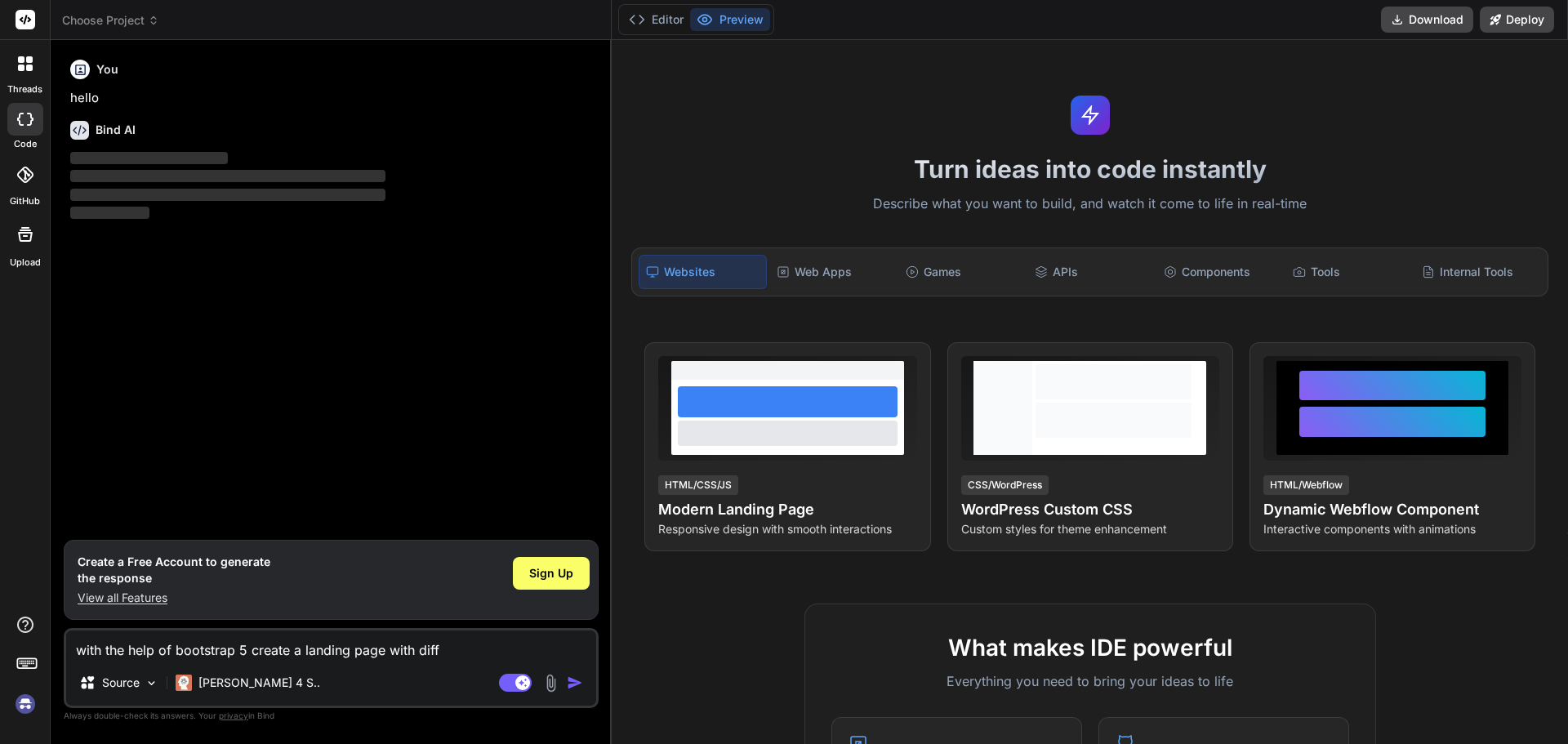
type textarea "x"
type textarea "with the help of bootstrap 5 create a landing page with differ"
type textarea "x"
type textarea "with the help of bootstrap 5 create a landing page with differe"
type textarea "x"
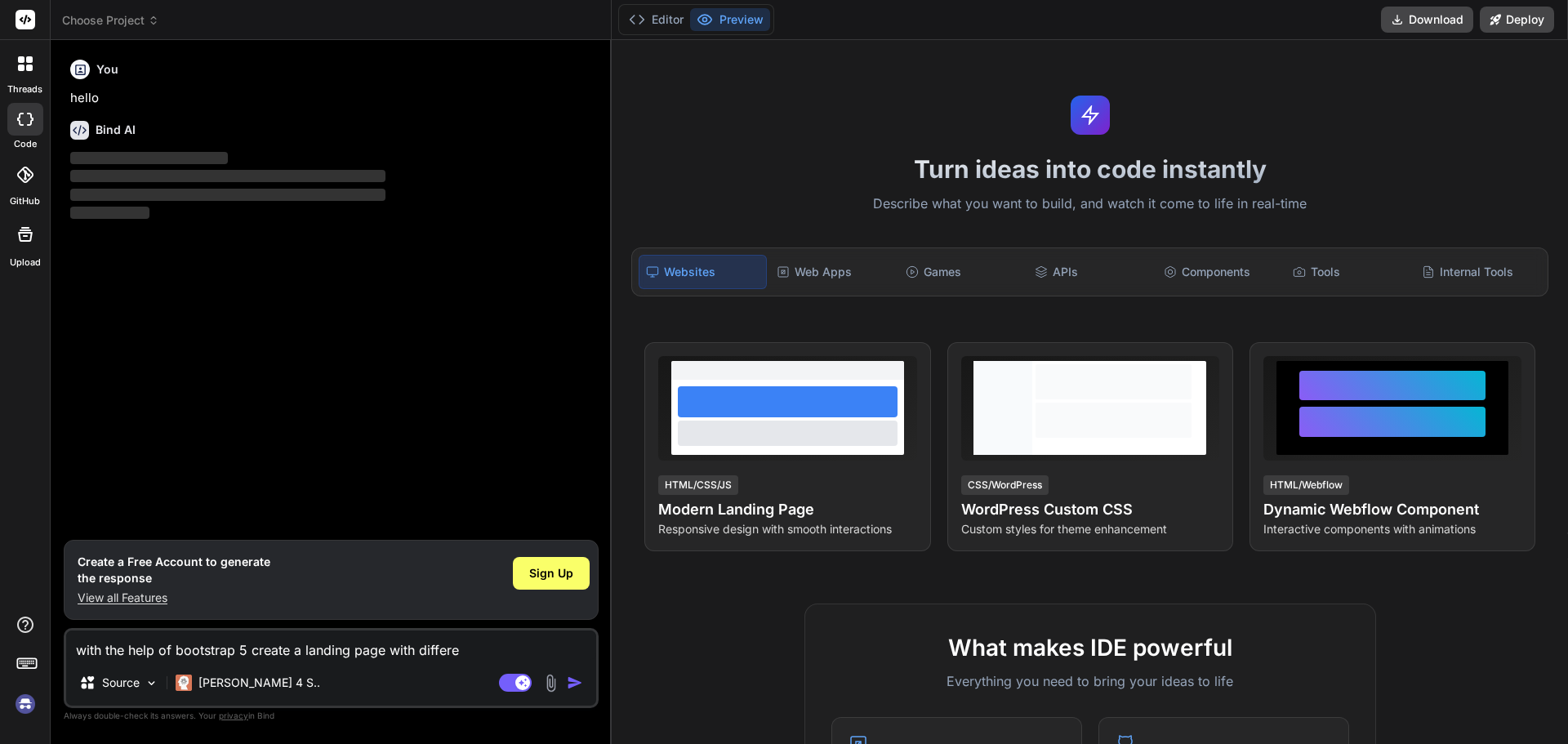
type textarea "with the help of bootstrap 5 create a landing page with differen"
type textarea "x"
type textarea "with the help of bootstrap 5 create a landing page with different"
type textarea "x"
type textarea "with the help of bootstrap 5 create a landing page with different"
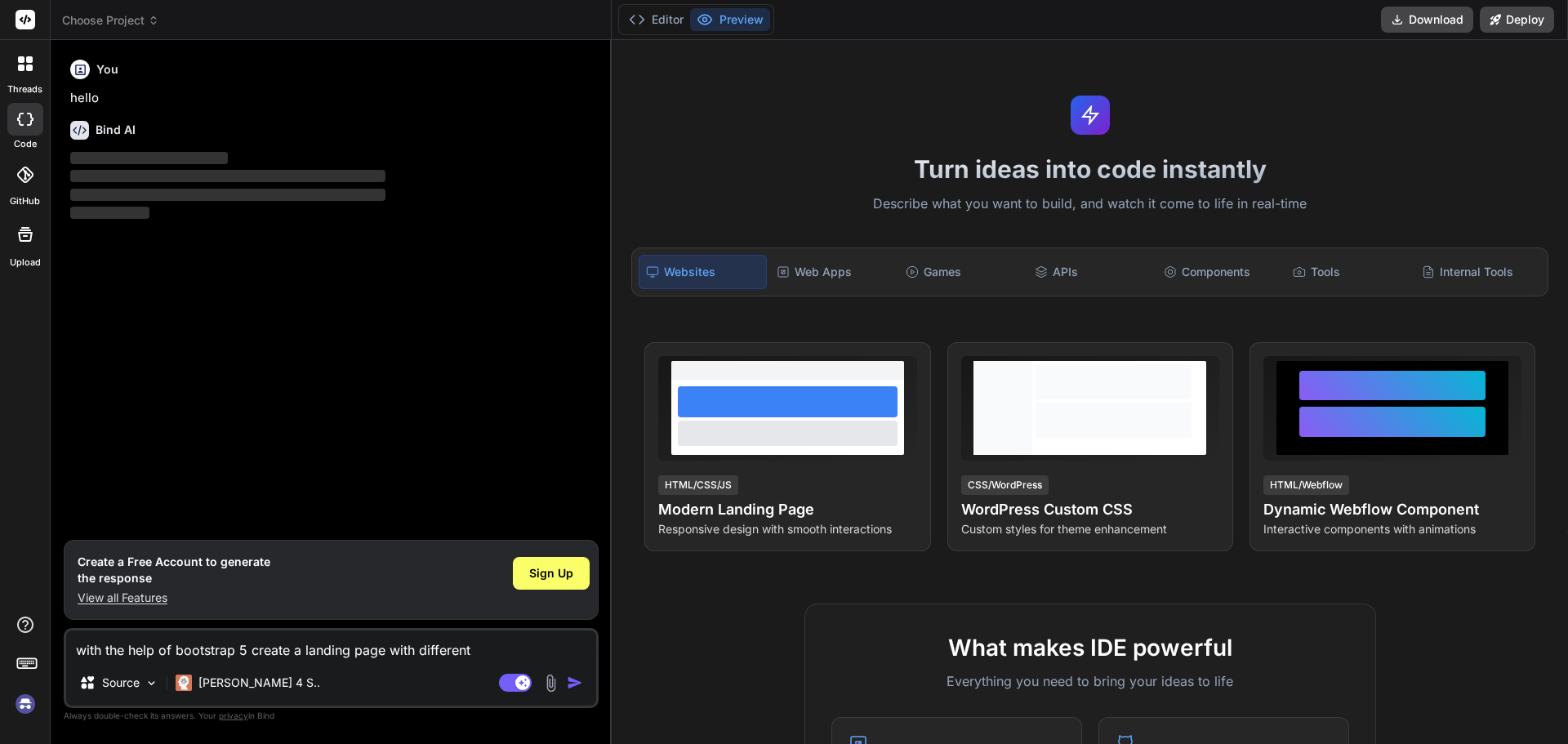
type textarea "x"
type textarea "with the help of bootstrap 5 create a landing page with different t"
type textarea "x"
type textarea "with the help of bootstrap 5 create a landing page with different ty"
type textarea "x"
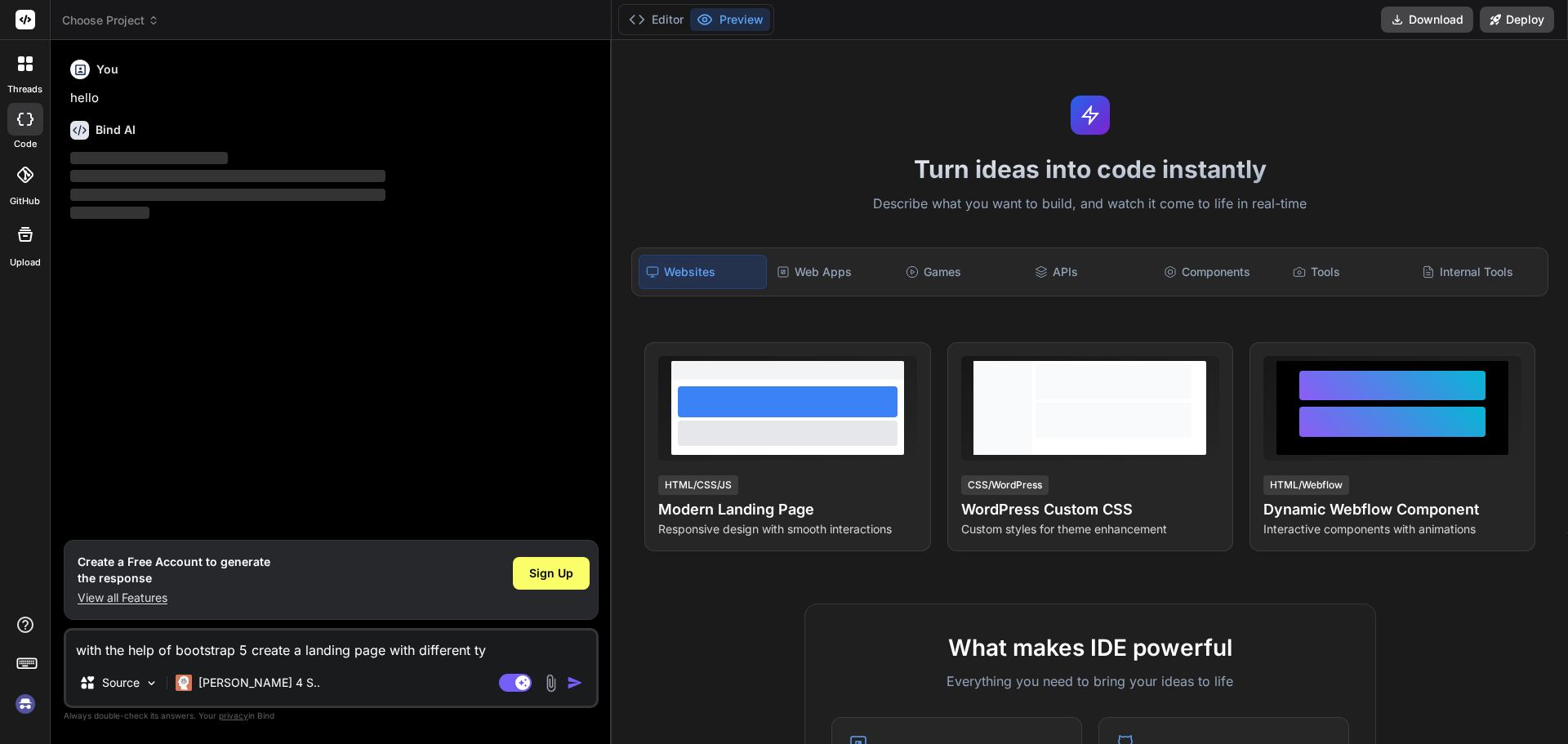
type textarea "with the help of bootstrap 5 create a landing page with different typ"
type textarea "x"
type textarea "with the help of bootstrap 5 create a landing page with different type"
type textarea "x"
type textarea "with the help of bootstrap 5 create a landing page with different type"
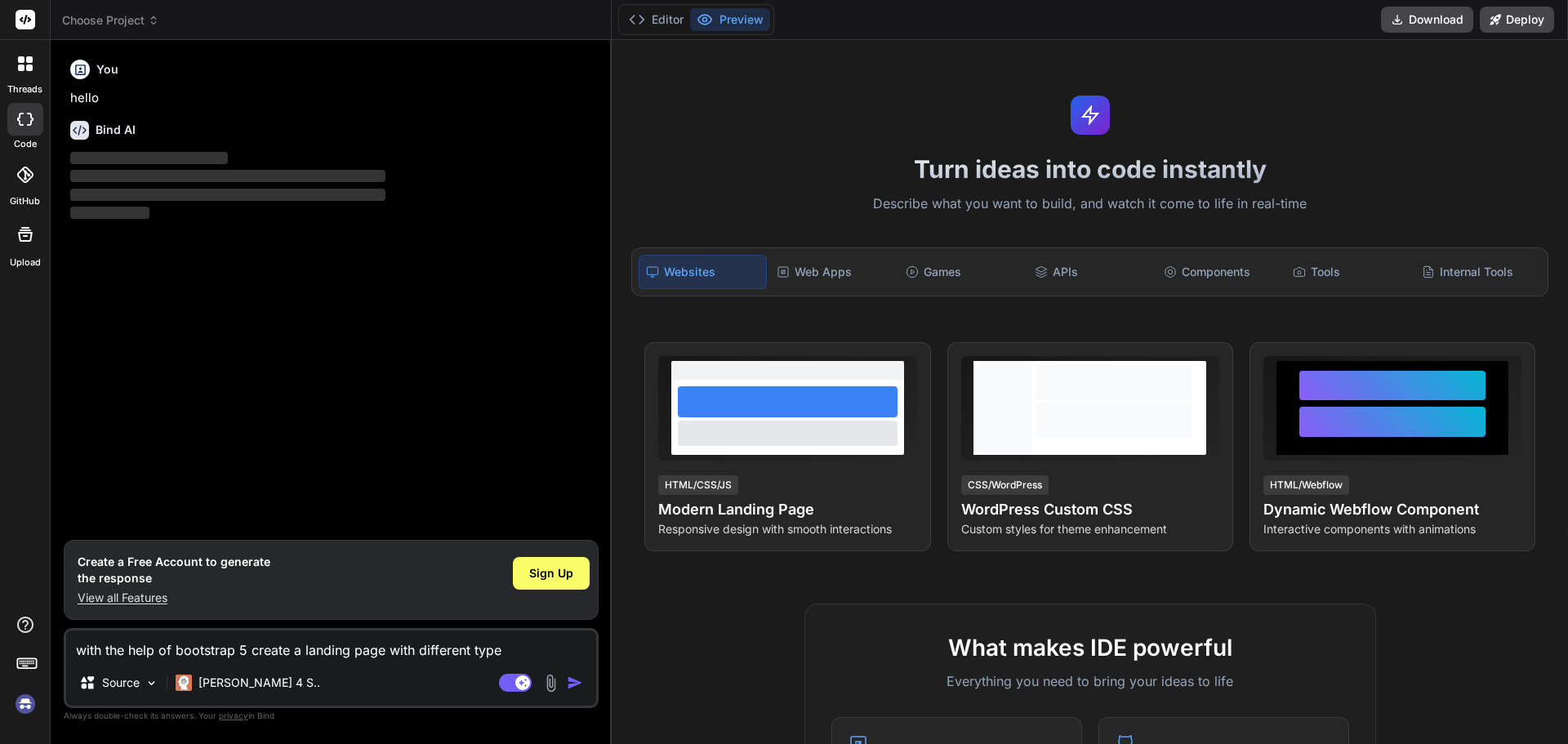
type textarea "x"
type textarea "with the help of bootstrap 5 create a landing page with different type o"
type textarea "x"
type textarea "with the help of bootstrap 5 create a landing page with different type of"
type textarea "x"
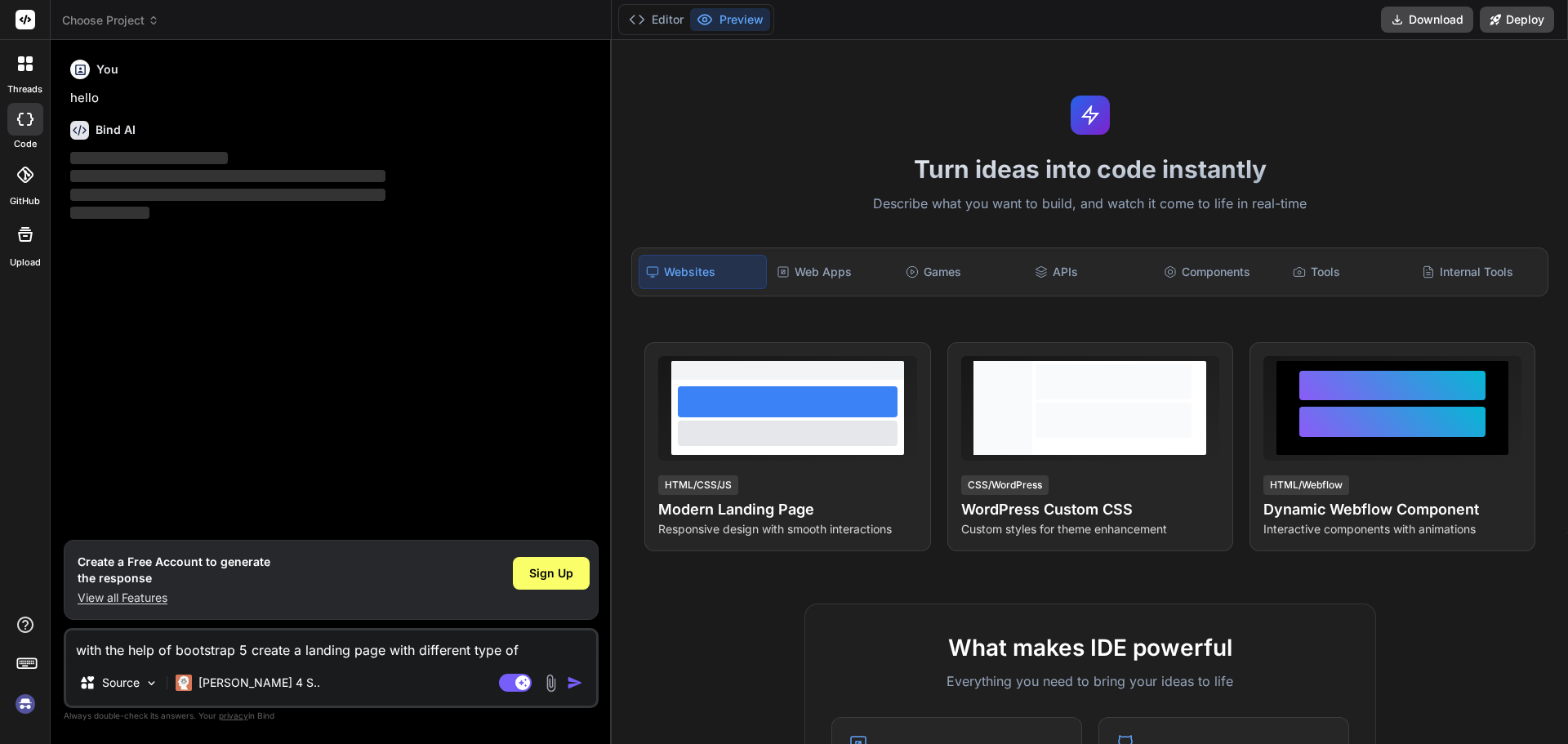
type textarea "with the help of bootstrap 5 create a landing page with different type of"
type textarea "x"
type textarea "with the help of bootstrap 5 create a landing page with different type of s"
type textarea "x"
type textarea "with the help of bootstrap 5 create a landing page with different type of se"
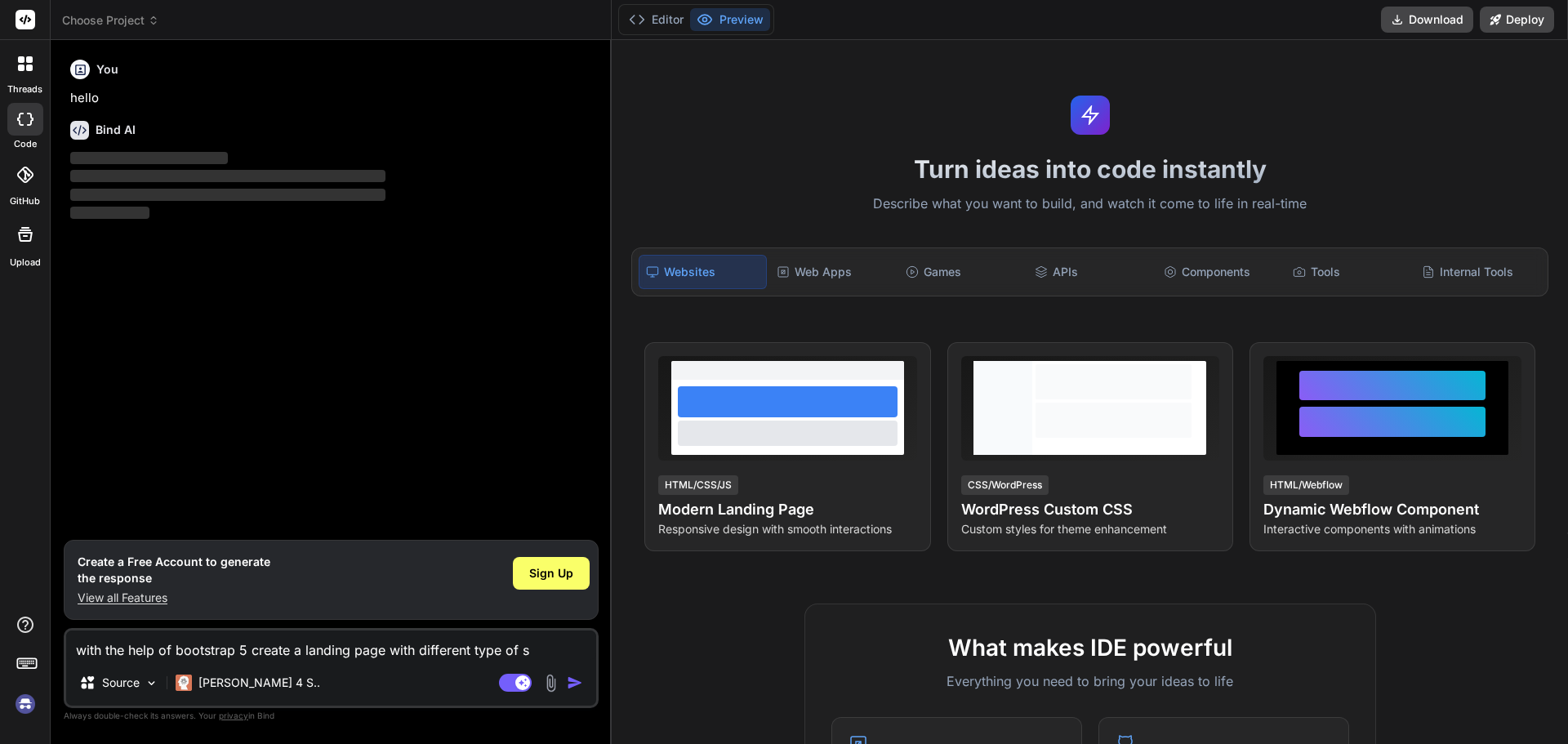
type textarea "x"
type textarea "with the help of bootstrap 5 create a landing page with different type of sec"
type textarea "x"
type textarea "with the help of bootstrap 5 create a landing page with different type of sect"
type textarea "x"
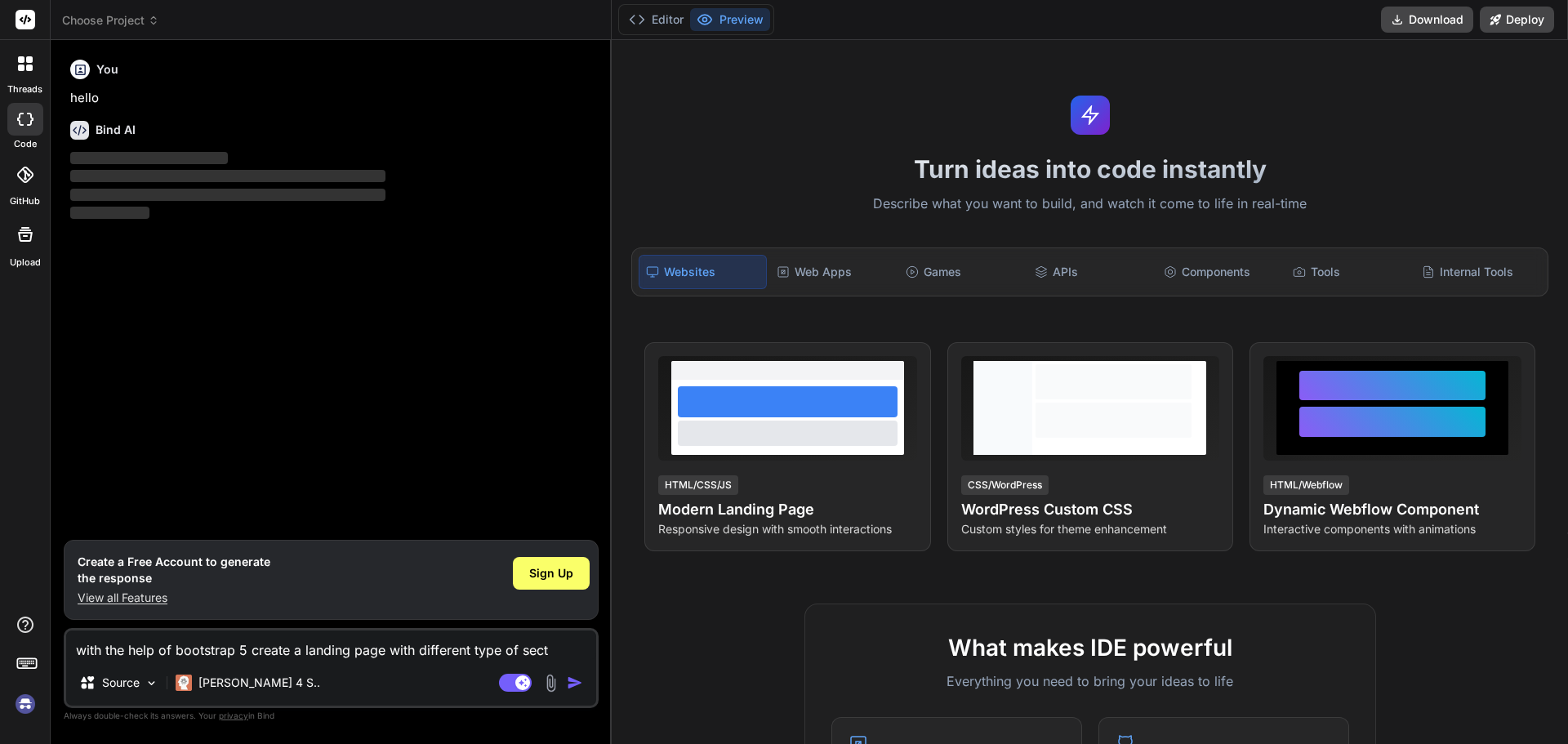
type textarea "with the help of bootstrap 5 create a landing page with different type of secti"
type textarea "x"
type textarea "with the help of bootstrap 5 create a landing page with different type of sectio"
type textarea "x"
type textarea "with the help of bootstrap 5 create a landing page with different type of secti…"
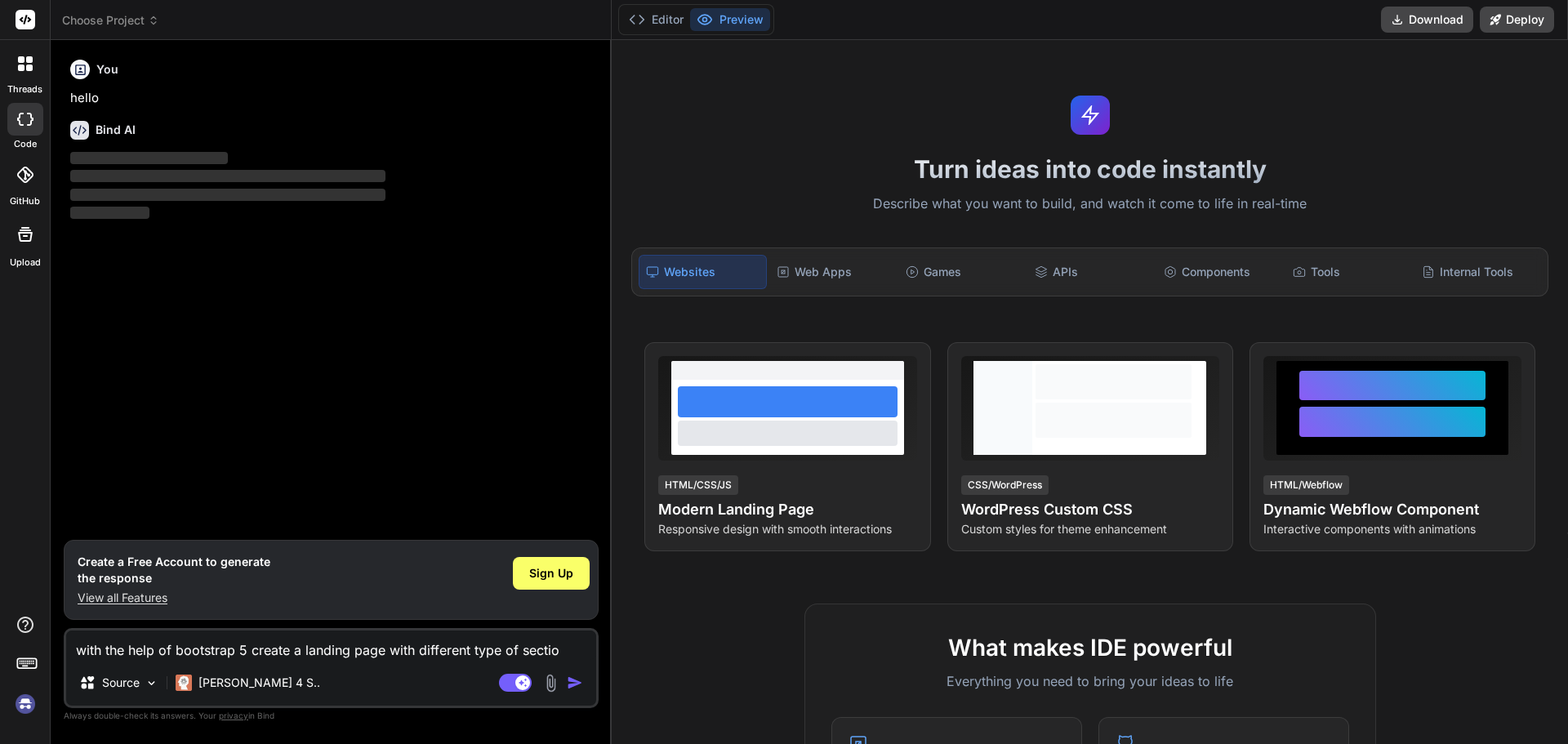
type textarea "x"
type textarea "with the help of bootstrap 5 create a landing page with different type of secti…"
type textarea "x"
type textarea "with the help of bootstrap 5 create a landing page with different type of secti…"
type textarea "x"
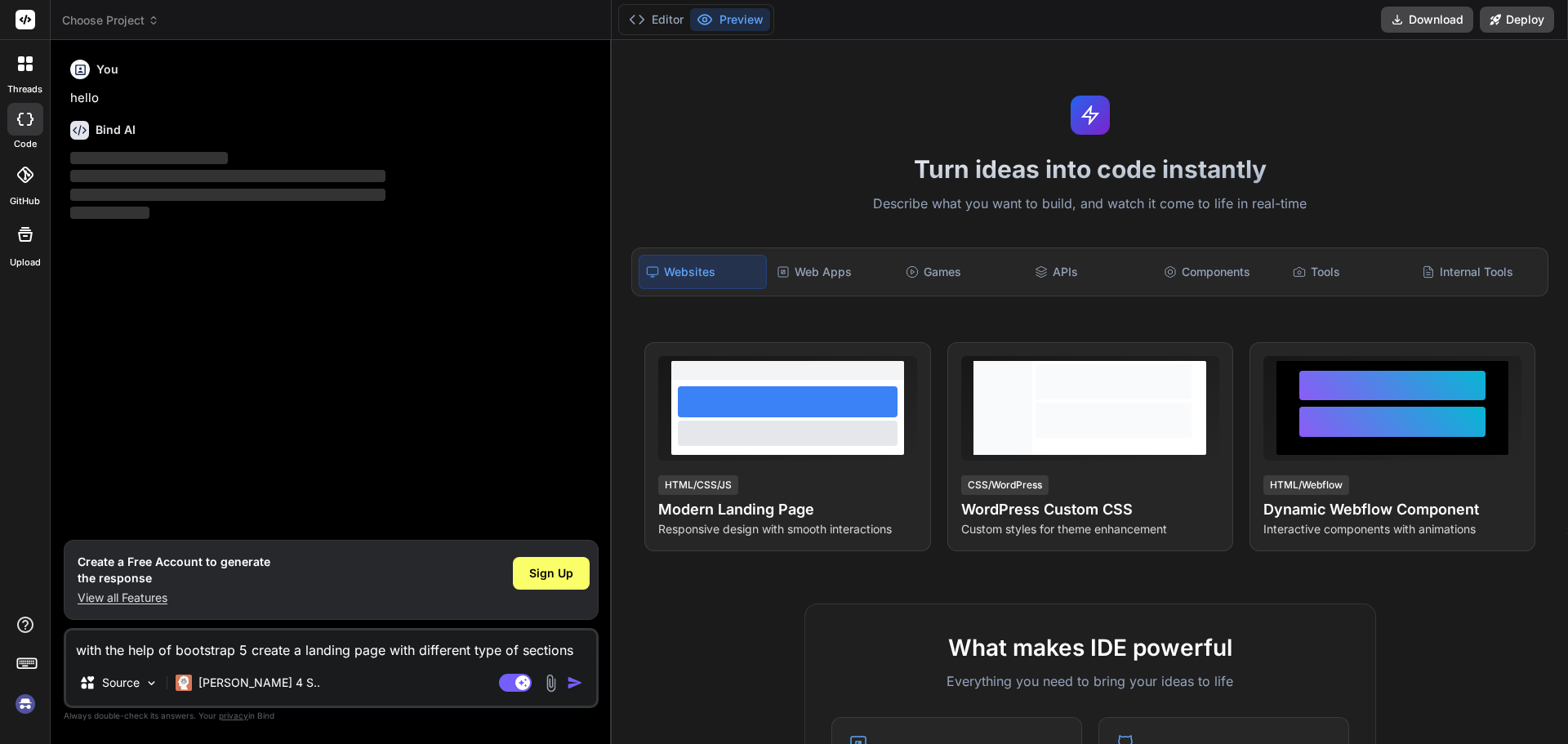
type textarea "with the help of bootstrap 5 create a landing page with different type of secti…"
type textarea "x"
type textarea "with the help of bootstrap 5 create a landing page with different type of secti…"
type textarea "x"
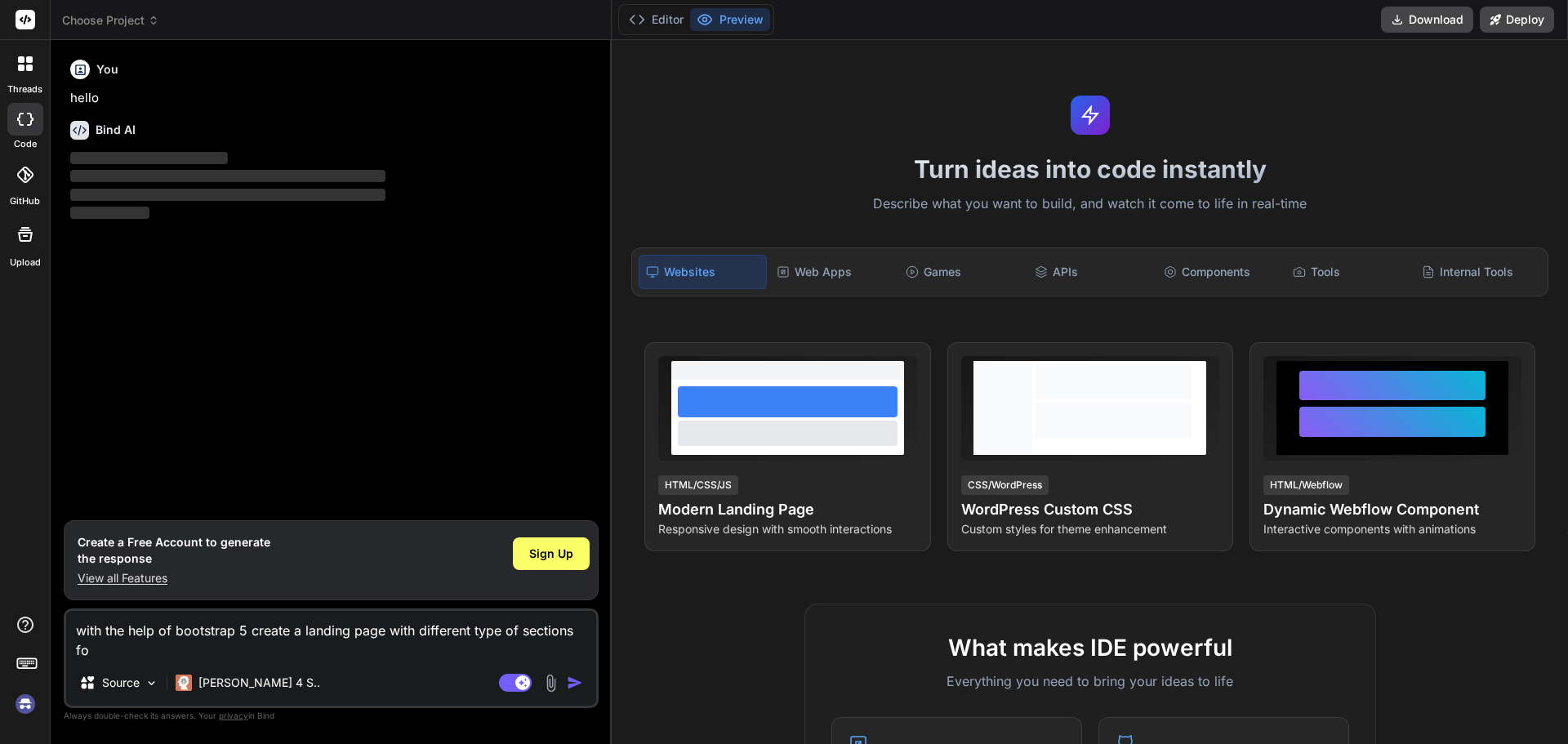
type textarea "with the help of bootstrap 5 create a landing page with different type of secti…"
type textarea "x"
type textarea "with the help of bootstrap 5 create a landing page with different type of secti…"
type textarea "x"
type textarea "with the help of bootstrap 5 create a landing page with different type of secti…"
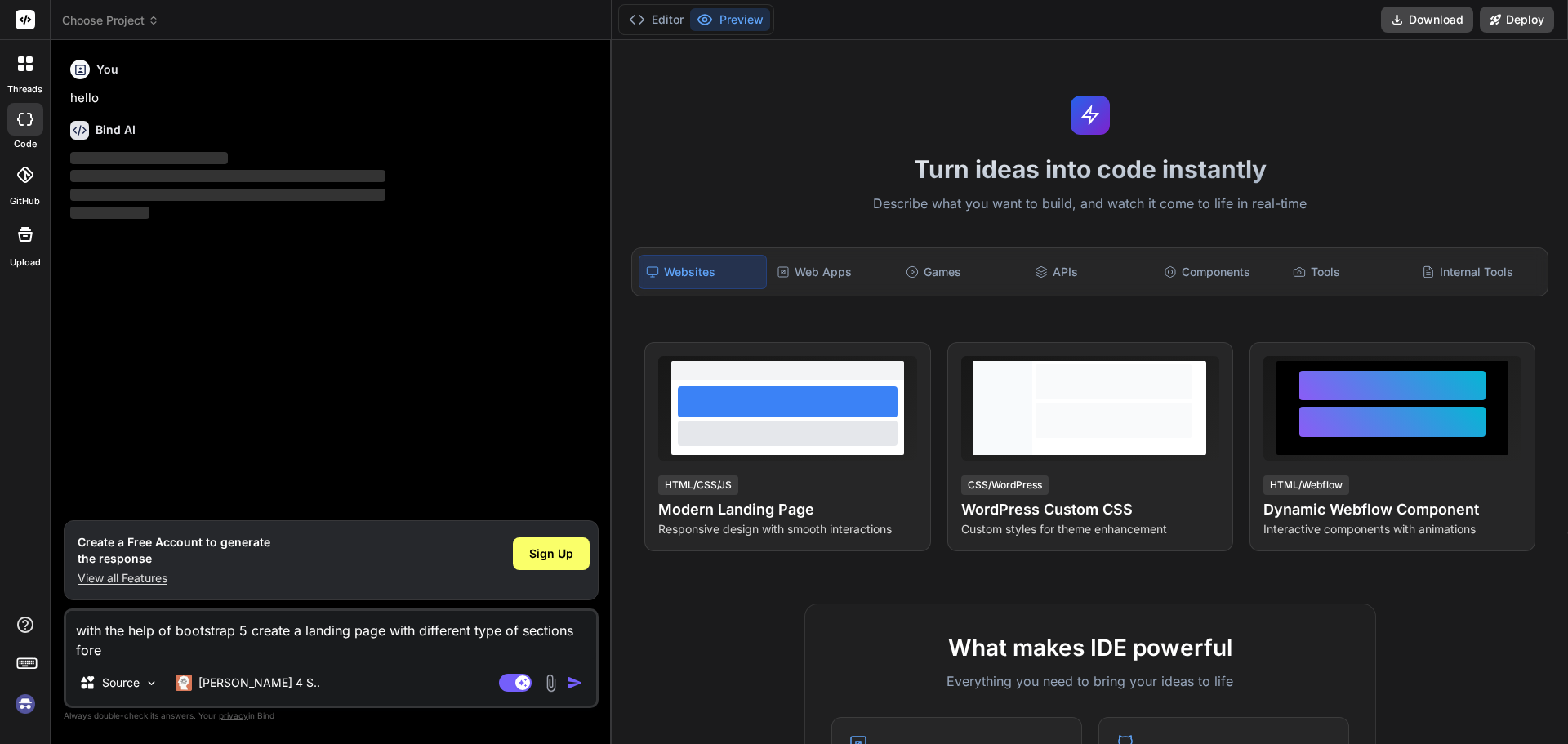
type textarea "x"
type textarea "with the help of bootstrap 5 create a landing page with different type of secti…"
type textarea "x"
type textarea "with the help of bootstrap 5 create a landing page with different type of secti…"
type textarea "x"
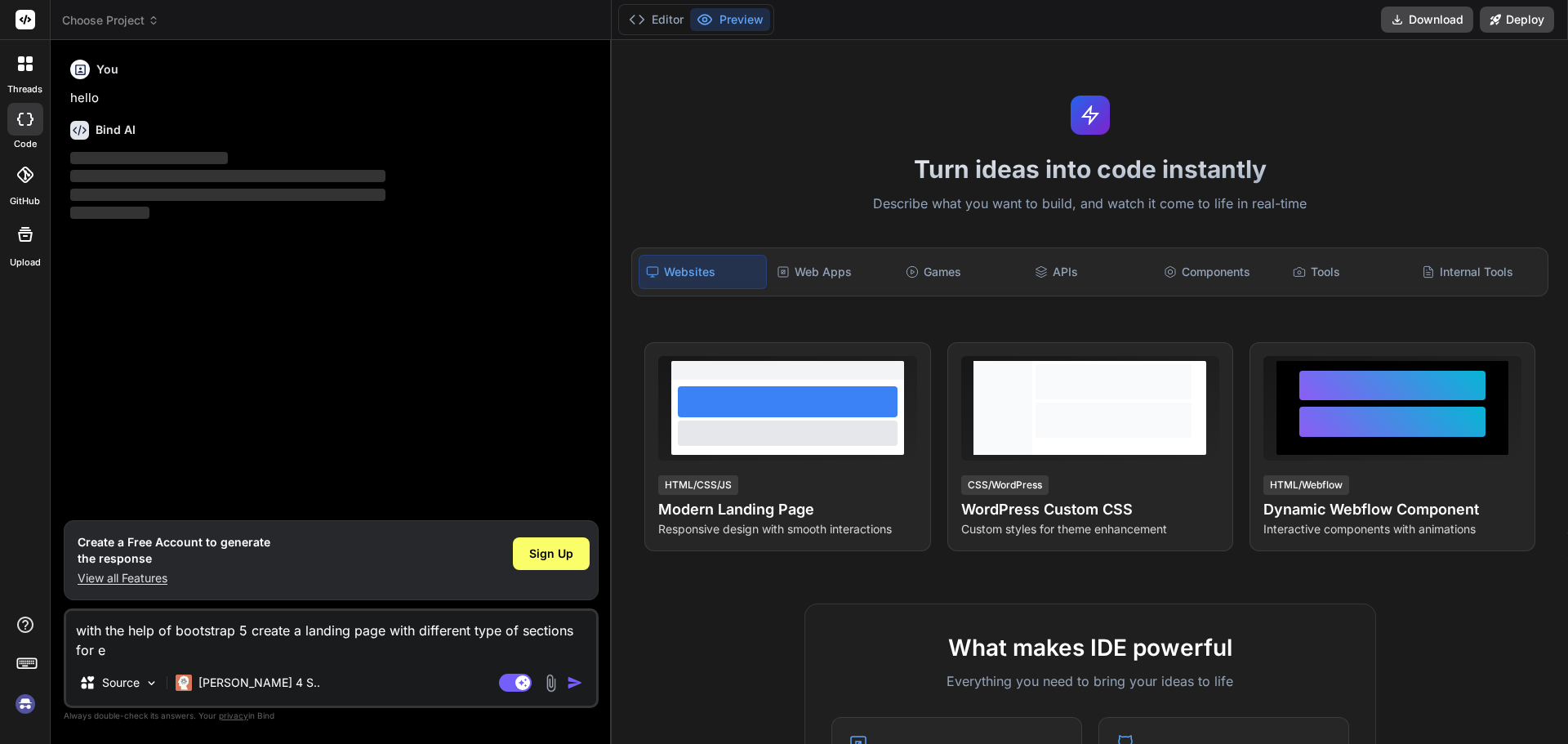
type textarea "with the help of bootstrap 5 create a landing page with different type of secti…"
type textarea "x"
type textarea "with the help of bootstrap 5 create a landing page with different type of secti…"
click at [115, 653] on textarea "with the help of bootstrap 5 create a landing page with different type of secti…" at bounding box center [331, 635] width 530 height 49
click at [223, 642] on textarea "with the help of bootstrap 5 create a landing page with different type of secti…" at bounding box center [331, 635] width 530 height 49
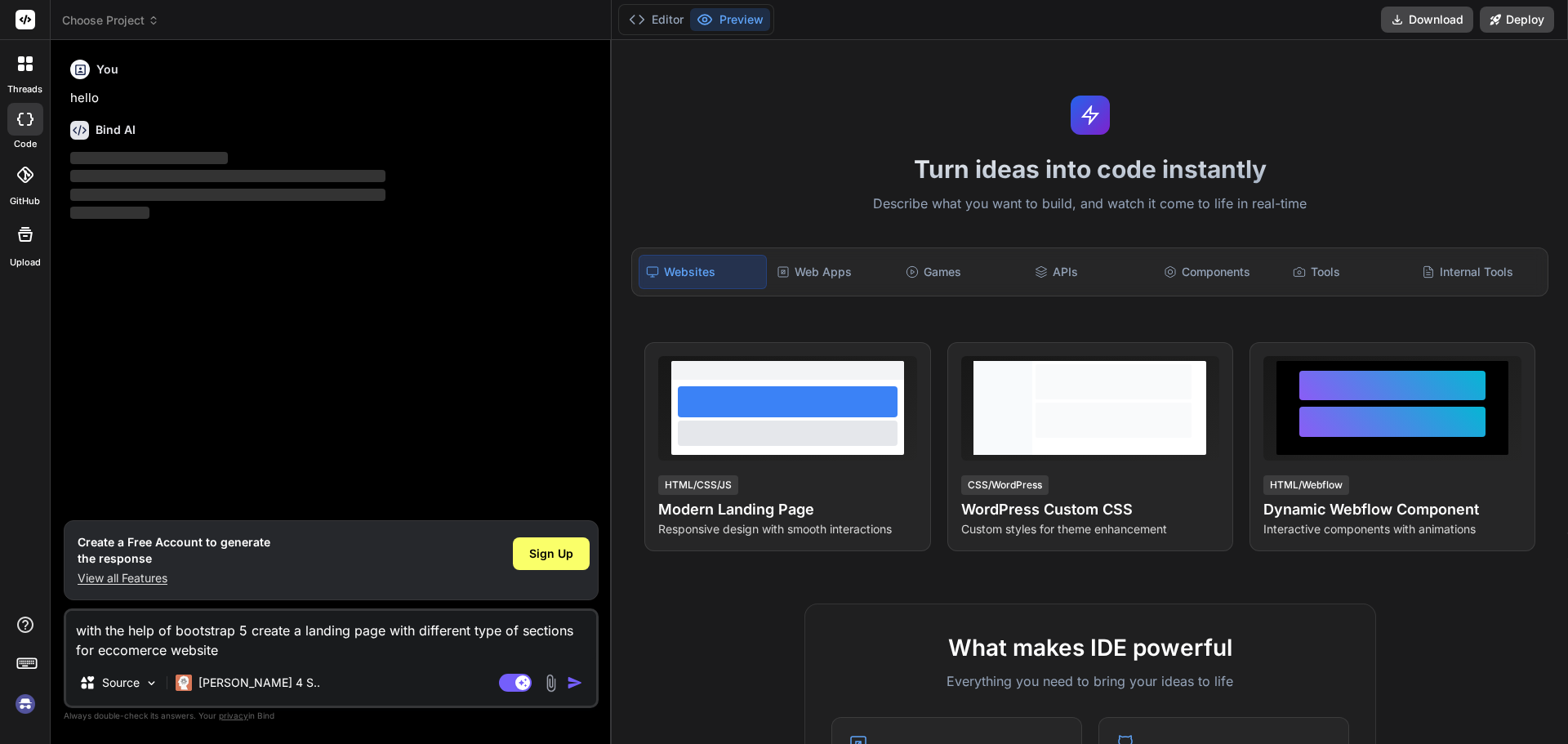
click at [415, 625] on textarea "with the help of bootstrap 5 create a landing page with different type of secti…" at bounding box center [331, 635] width 530 height 49
click at [110, 654] on textarea "with the help of bootstrap 5 create a landing page with 8 different type of sec…" at bounding box center [331, 635] width 530 height 49
click at [569, 680] on img "button" at bounding box center [576, 682] width 17 height 17
click at [575, 683] on img "button" at bounding box center [576, 682] width 17 height 17
drag, startPoint x: 239, startPoint y: 652, endPoint x: 67, endPoint y: 631, distance: 173.3
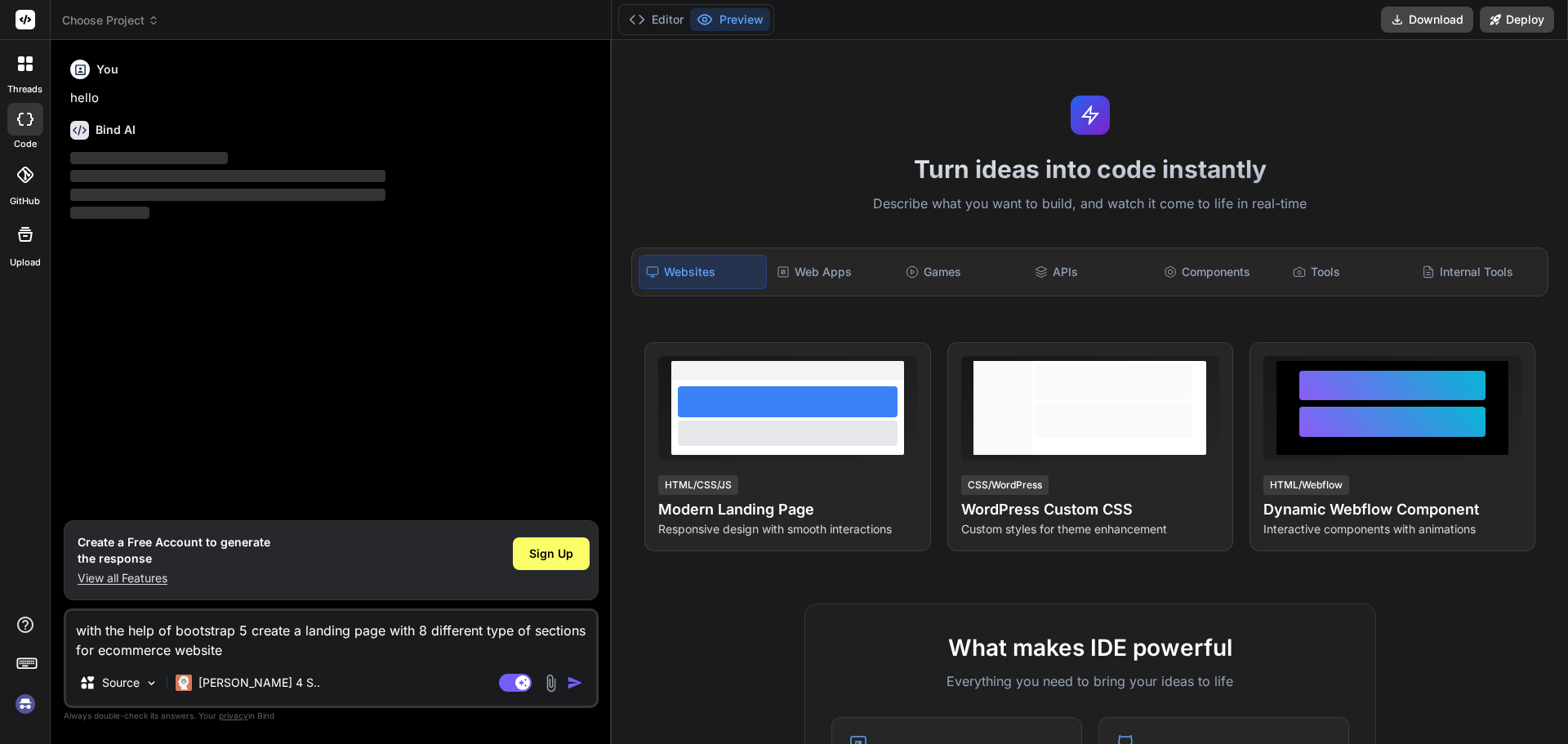
click at [67, 631] on textarea "with the help of bootstrap 5 create a landing page with 8 different type of sec…" at bounding box center [331, 635] width 530 height 49
click at [277, 470] on div "You hello Bind AI ‌ ‌ ‌ ‌" at bounding box center [333, 286] width 532 height 467
click at [576, 679] on img "button" at bounding box center [576, 682] width 17 height 17
click at [551, 553] on span "Sign Up" at bounding box center [550, 554] width 44 height 17
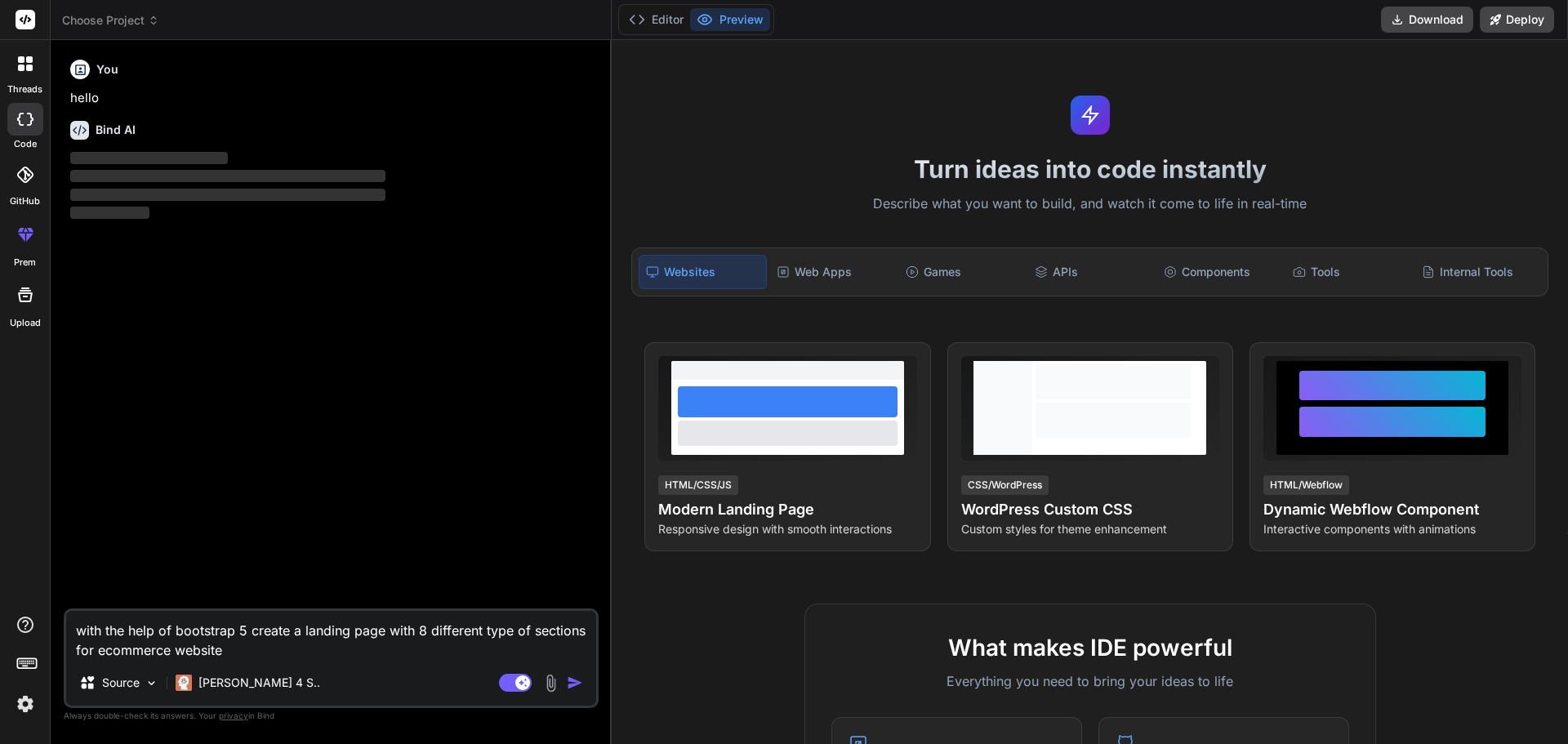
click at [569, 681] on img "button" at bounding box center [576, 682] width 17 height 17
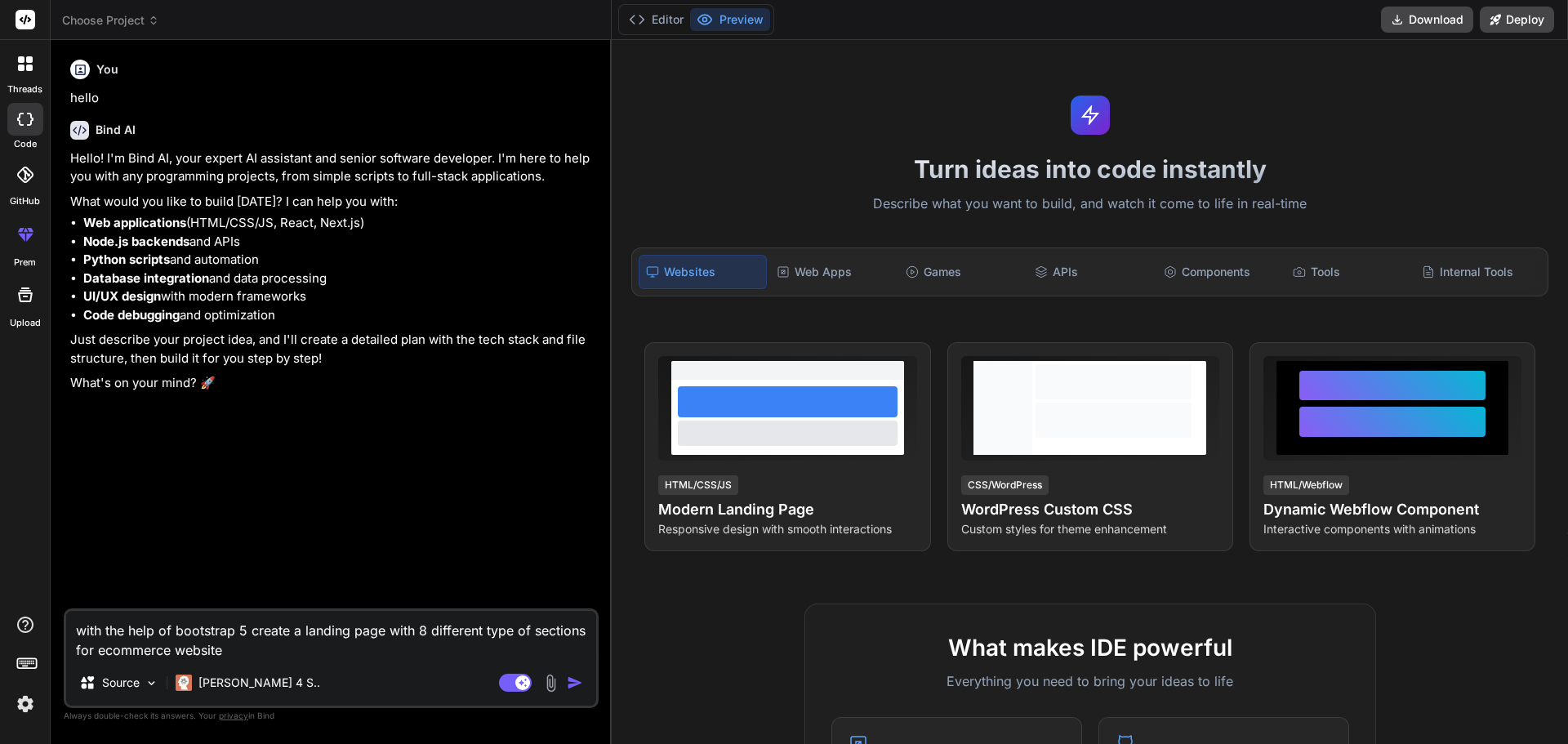
click at [574, 679] on img "button" at bounding box center [576, 682] width 17 height 17
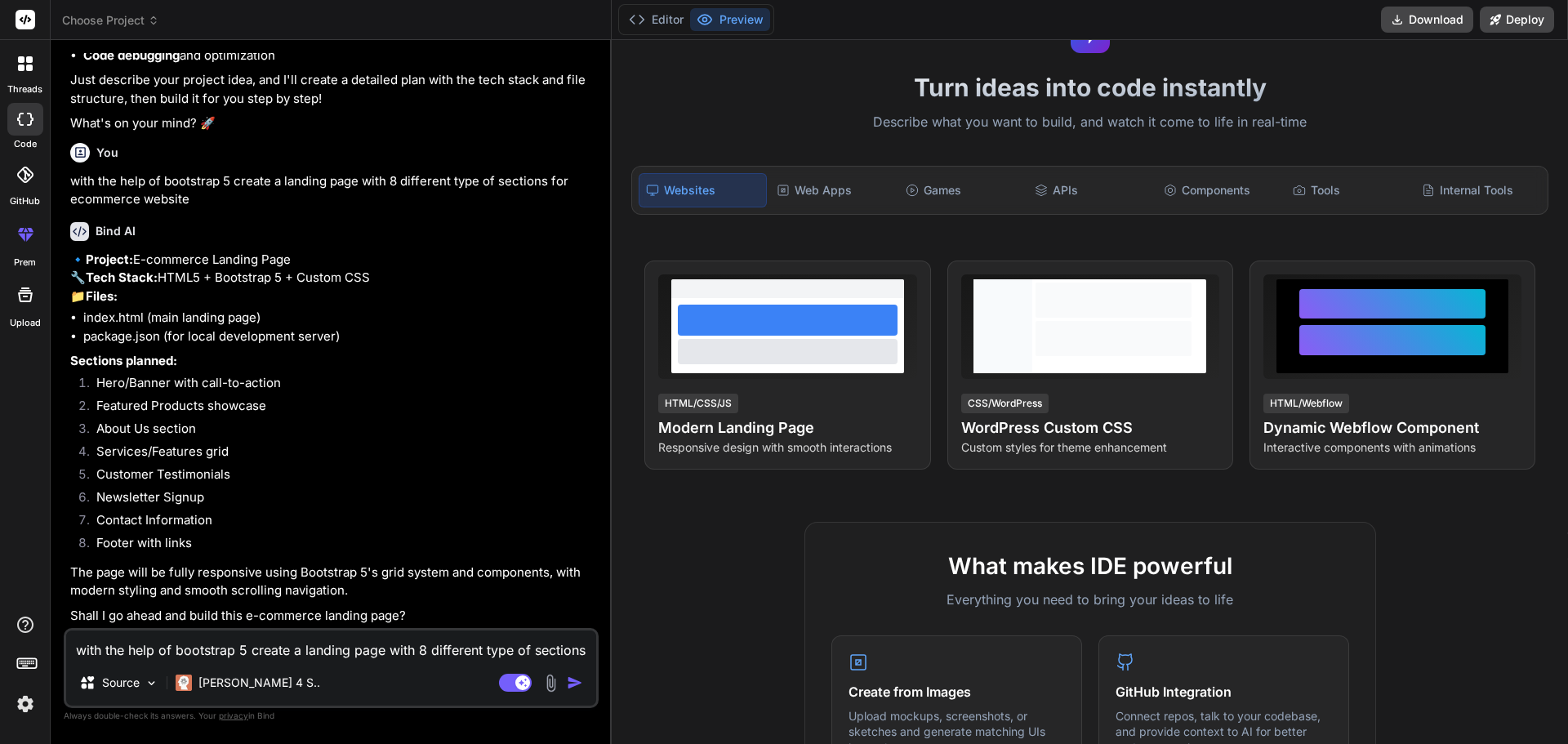
scroll to position [296, 0]
click at [125, 647] on textarea "with the help of bootstrap 5 create a landing page with 8 different type of sec…" at bounding box center [331, 645] width 530 height 30
click at [573, 685] on img "button" at bounding box center [576, 682] width 17 height 17
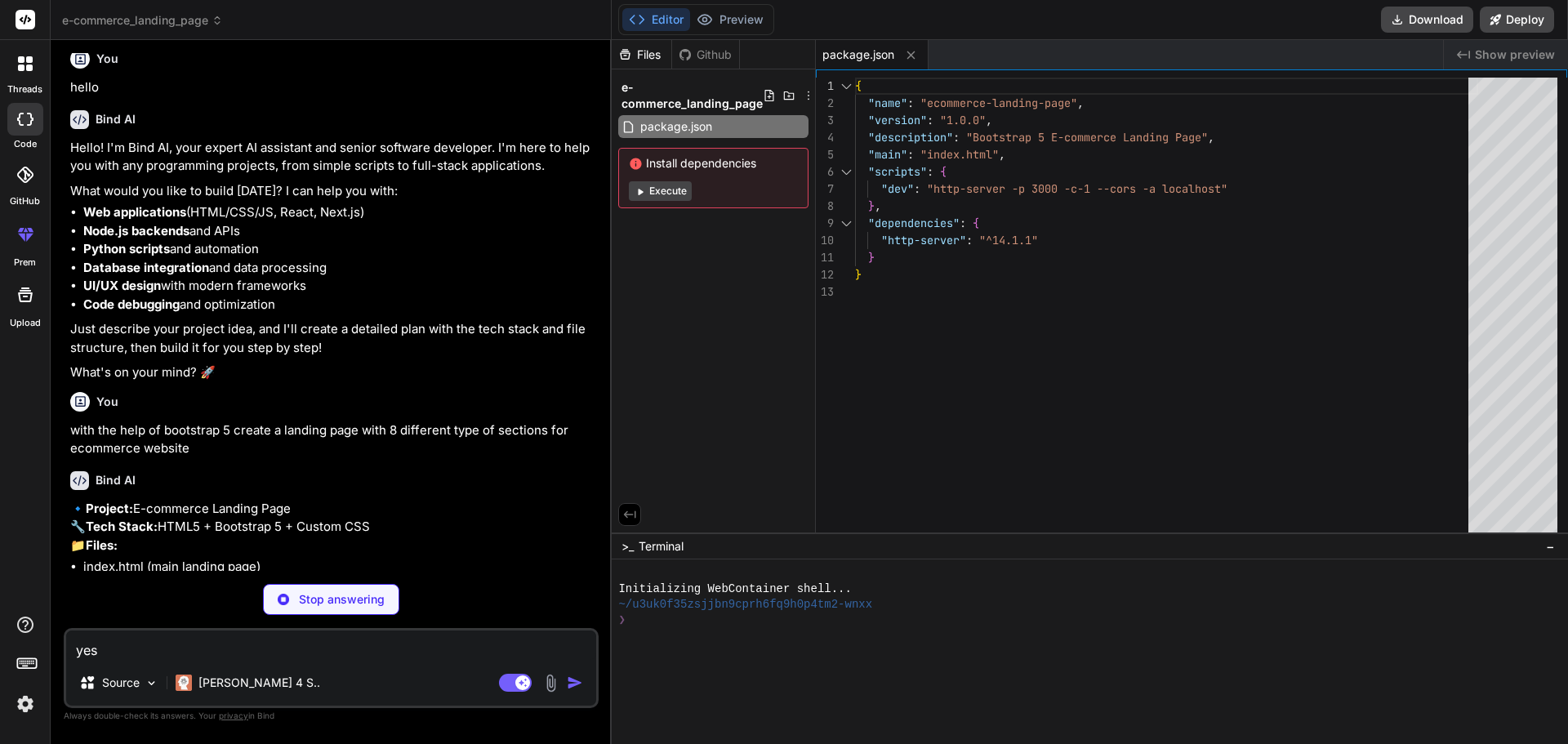
scroll to position [0, 0]
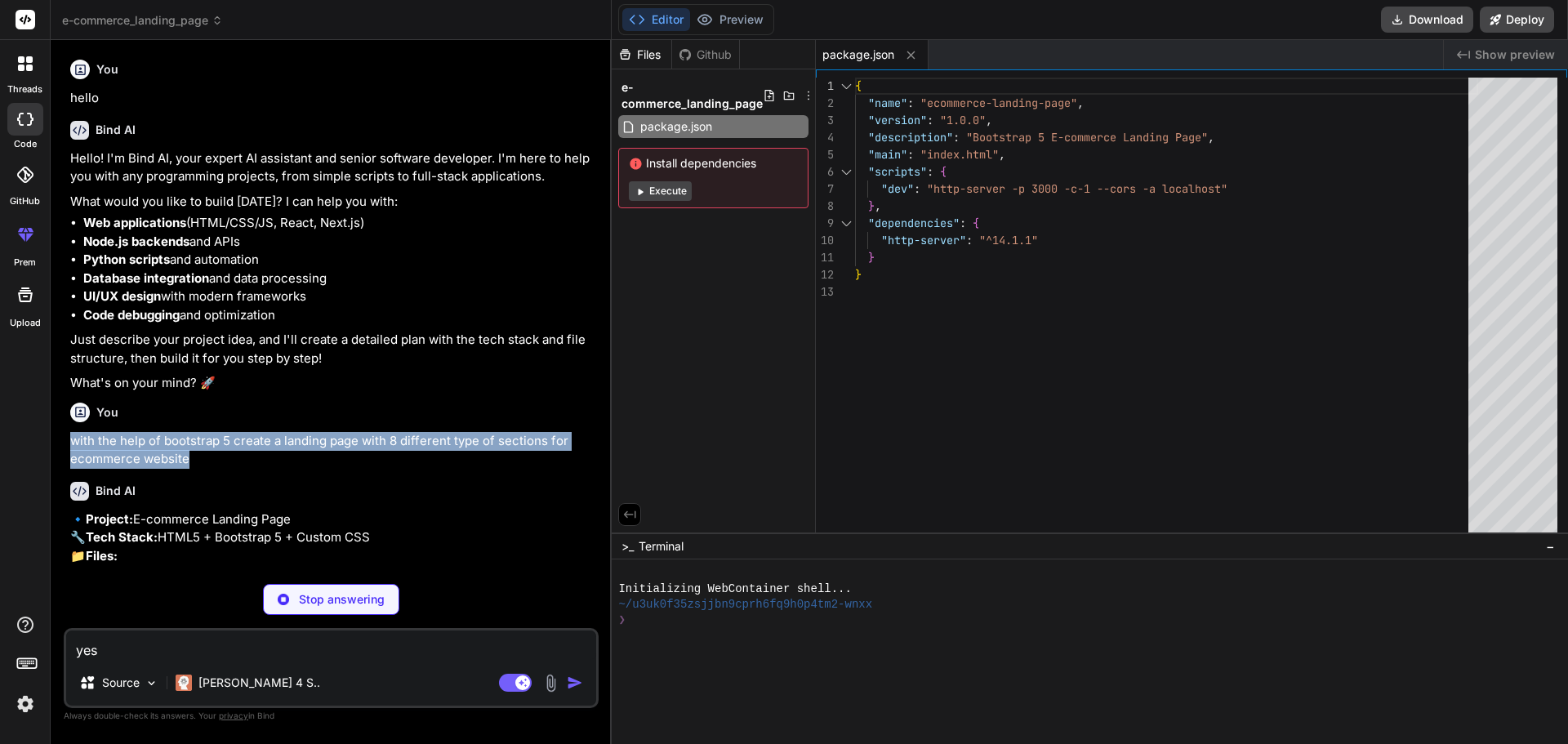
drag, startPoint x: 215, startPoint y: 463, endPoint x: 69, endPoint y: 441, distance: 147.6
click at [69, 441] on div "You hello Bind AI Hello! I'm Bind AI, your expert AI assistant and senior softw…" at bounding box center [333, 311] width 532 height 517
copy p "with the help of bootstrap 5 create a landing page with 8 different type of sec…"
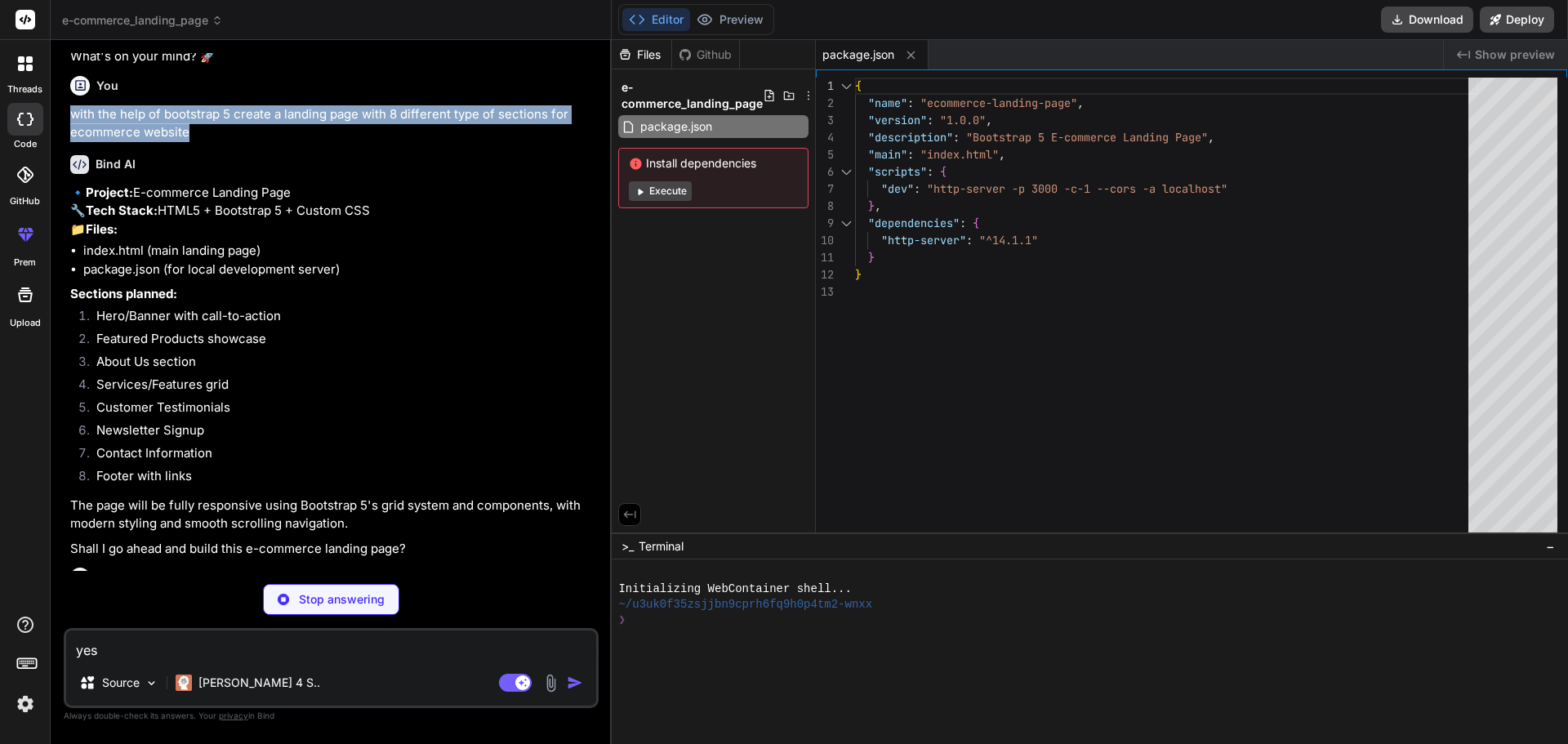
scroll to position [582, 0]
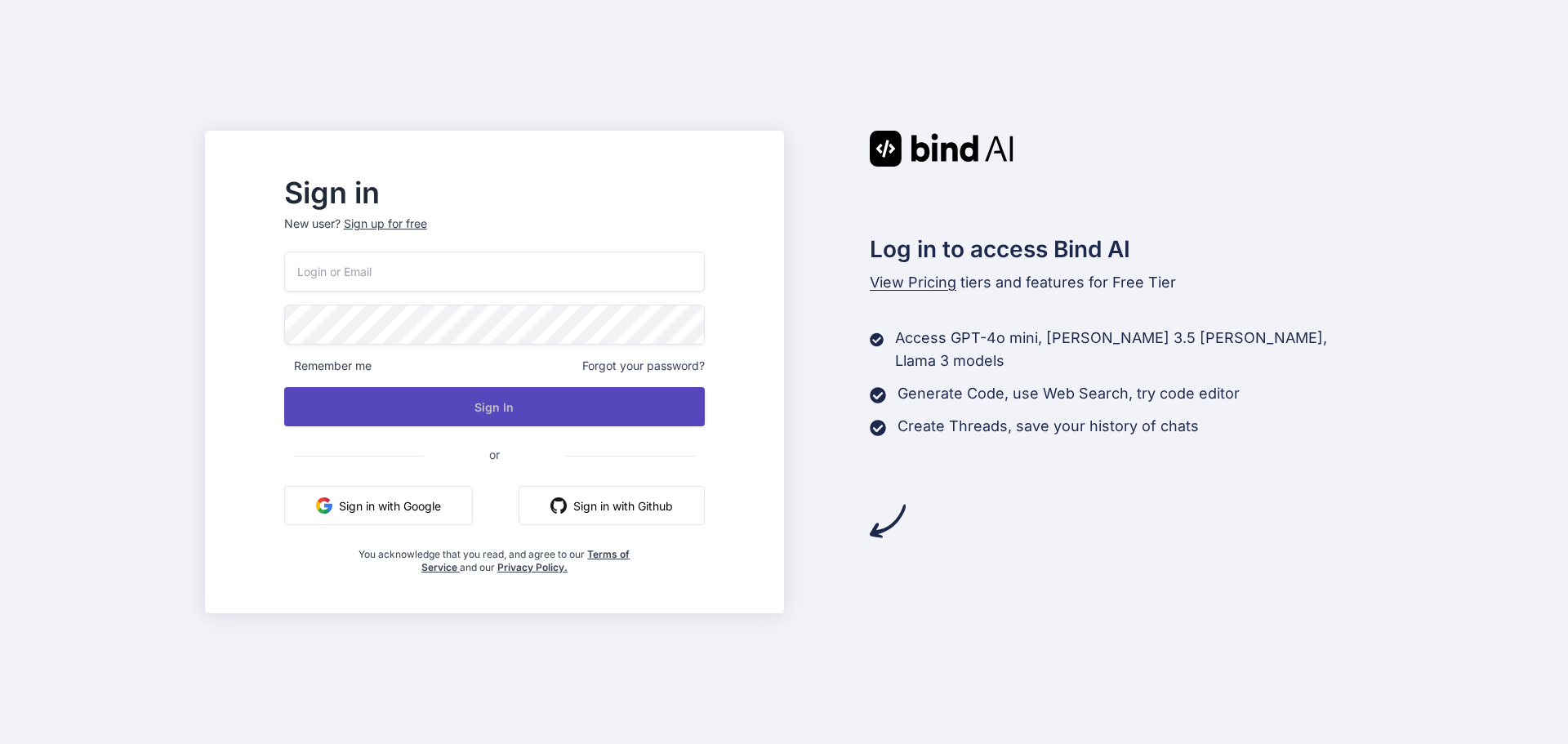
type input "[EMAIL_ADDRESS][DOMAIN_NAME]"
click at [534, 399] on button "Sign In" at bounding box center [494, 406] width 421 height 39
click at [532, 410] on button "Sign In" at bounding box center [494, 406] width 421 height 39
